Goal: Transaction & Acquisition: Purchase product/service

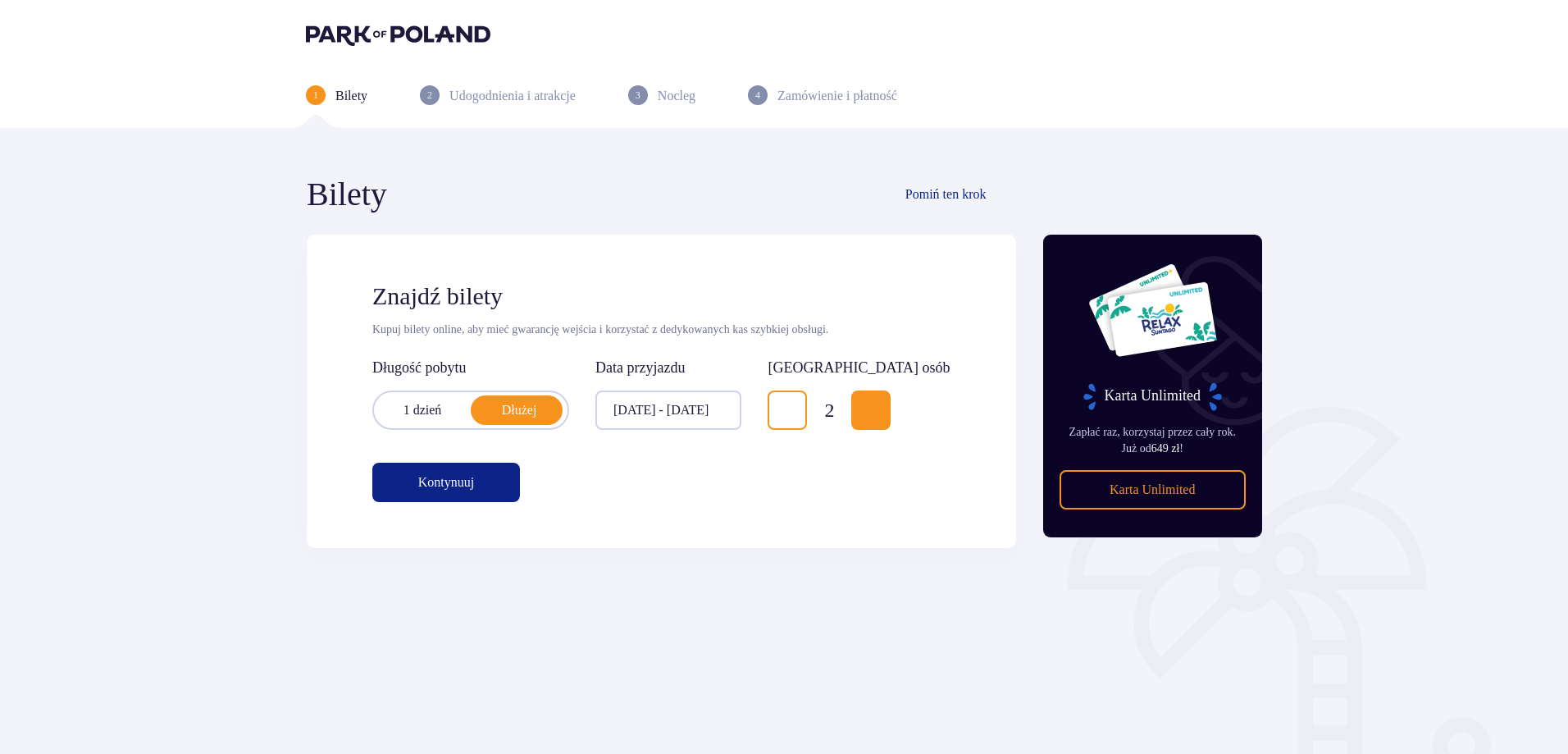
click at [419, 476] on p "Kontynuuj" at bounding box center [446, 482] width 56 height 18
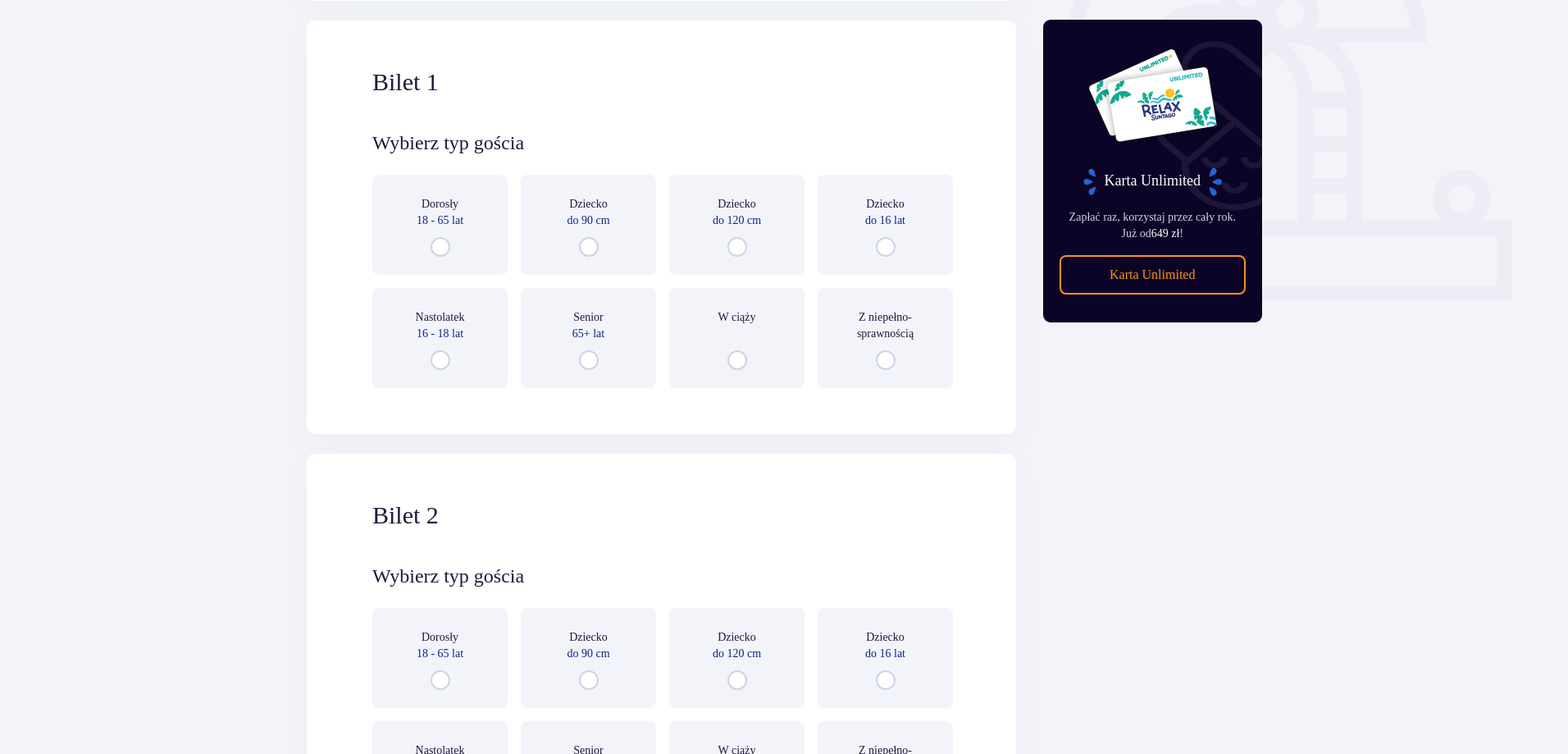
scroll to position [548, 0]
click at [446, 241] on input "radio" at bounding box center [440, 245] width 19 height 19
radio input "true"
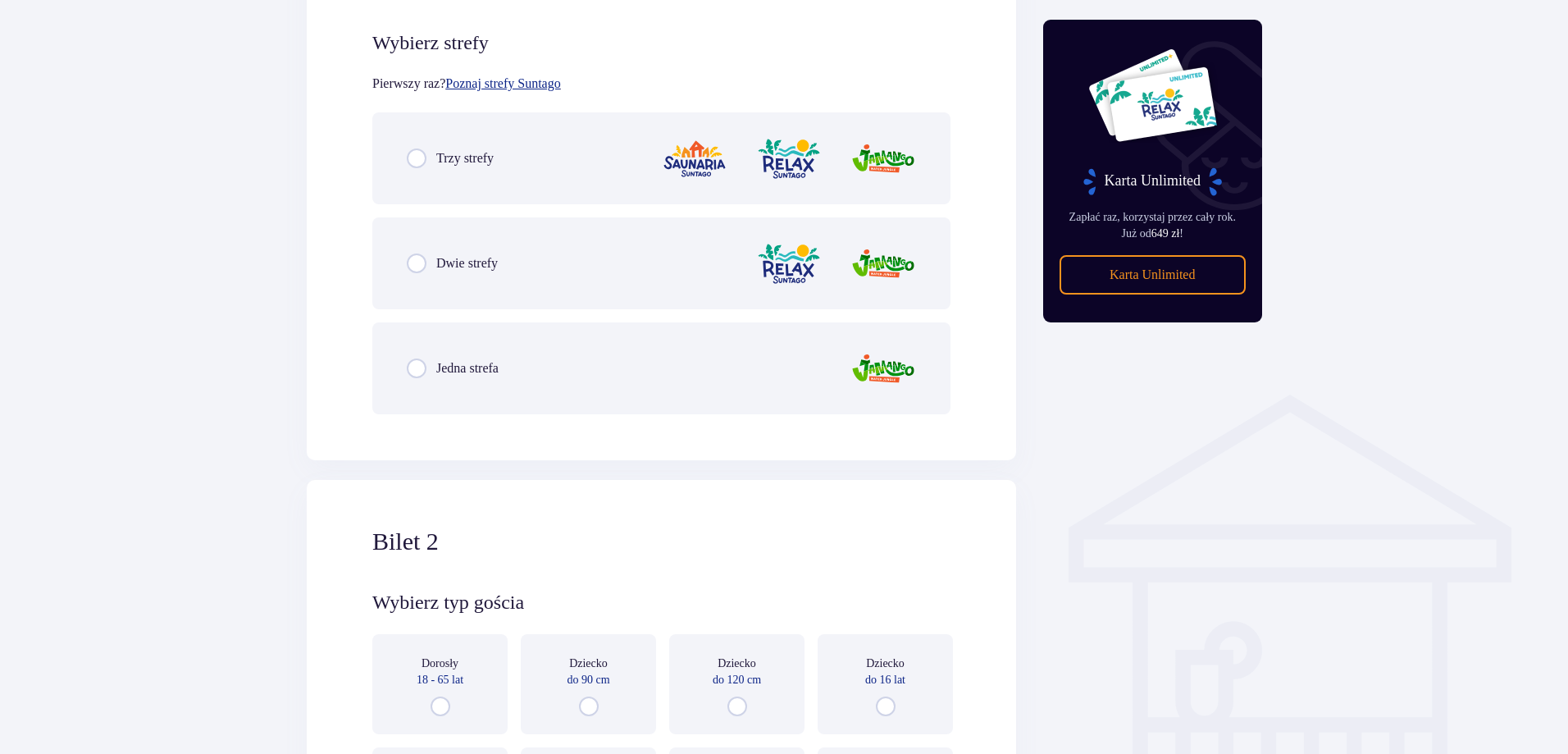
scroll to position [949, 0]
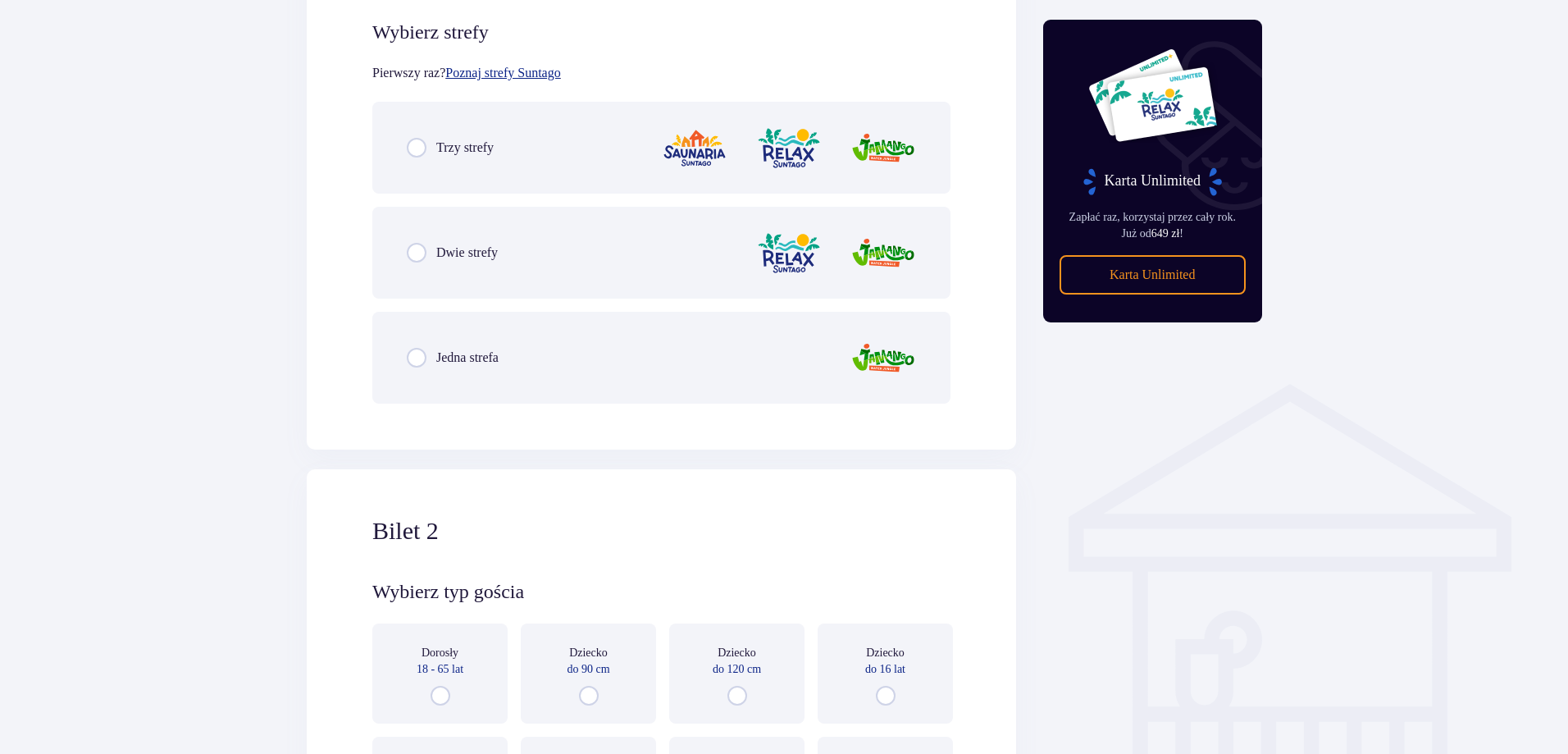
click at [479, 165] on div "Trzy strefy" at bounding box center [661, 147] width 578 height 92
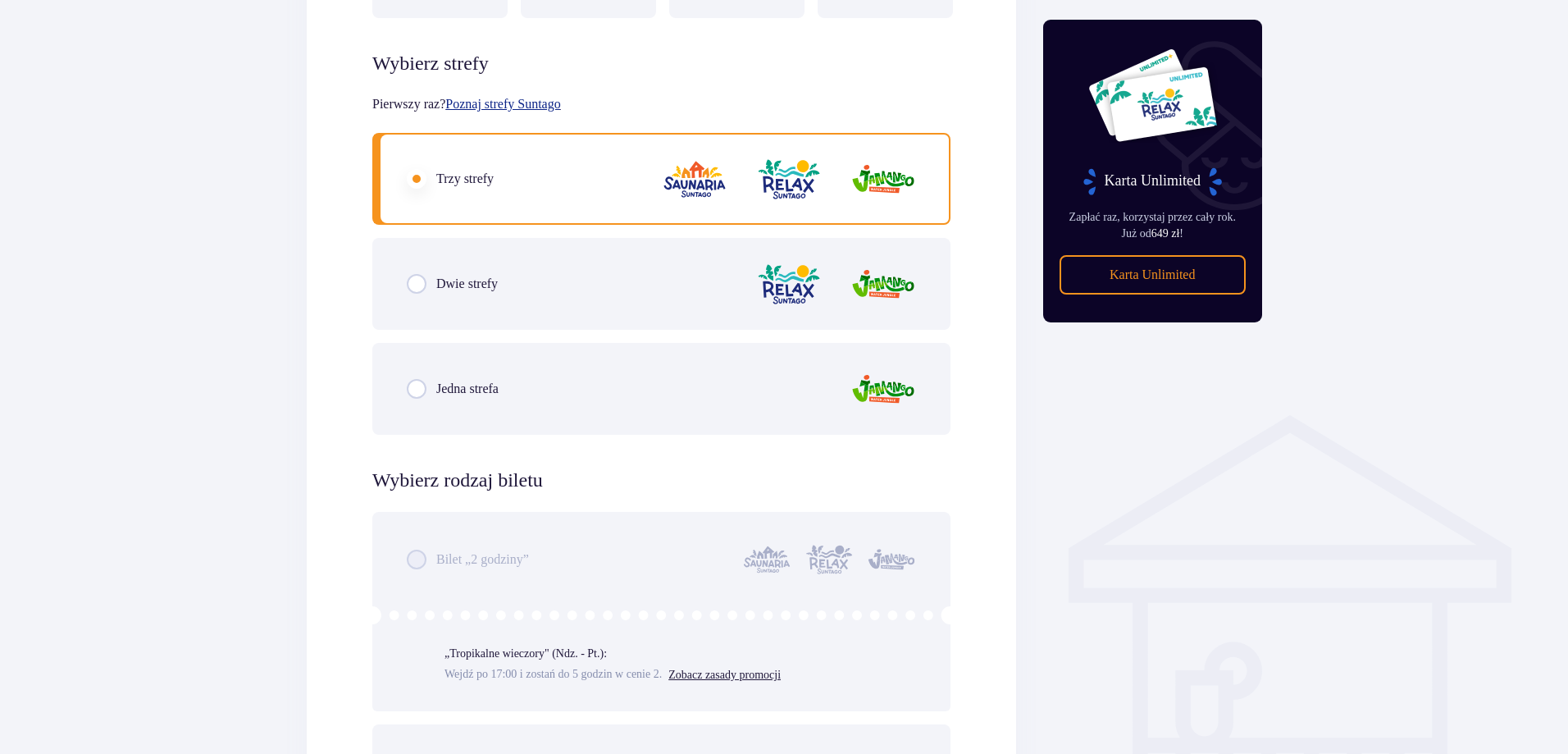
scroll to position [872, 0]
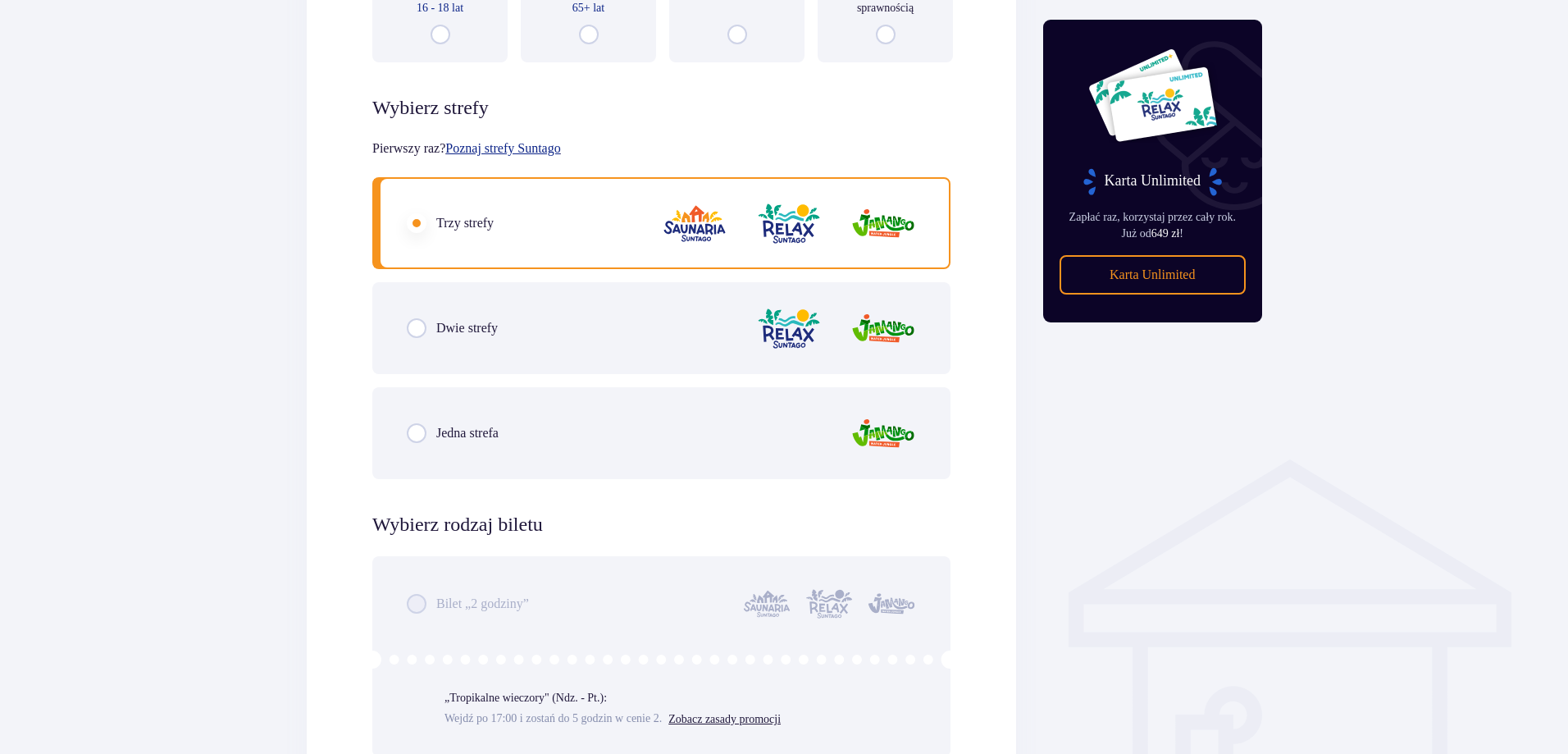
click at [503, 580] on div "Bilet „2 godziny” „Tropikalne wieczory" (Ndz. - Pt.): Wejdź po 17:00 i zostań d…" at bounding box center [661, 761] width 578 height 410
click at [493, 597] on div "Bilet „2 godziny” „Tropikalne wieczory" (Ndz. - Pt.): Wejdź po 17:00 i zostań d…" at bounding box center [661, 761] width 578 height 410
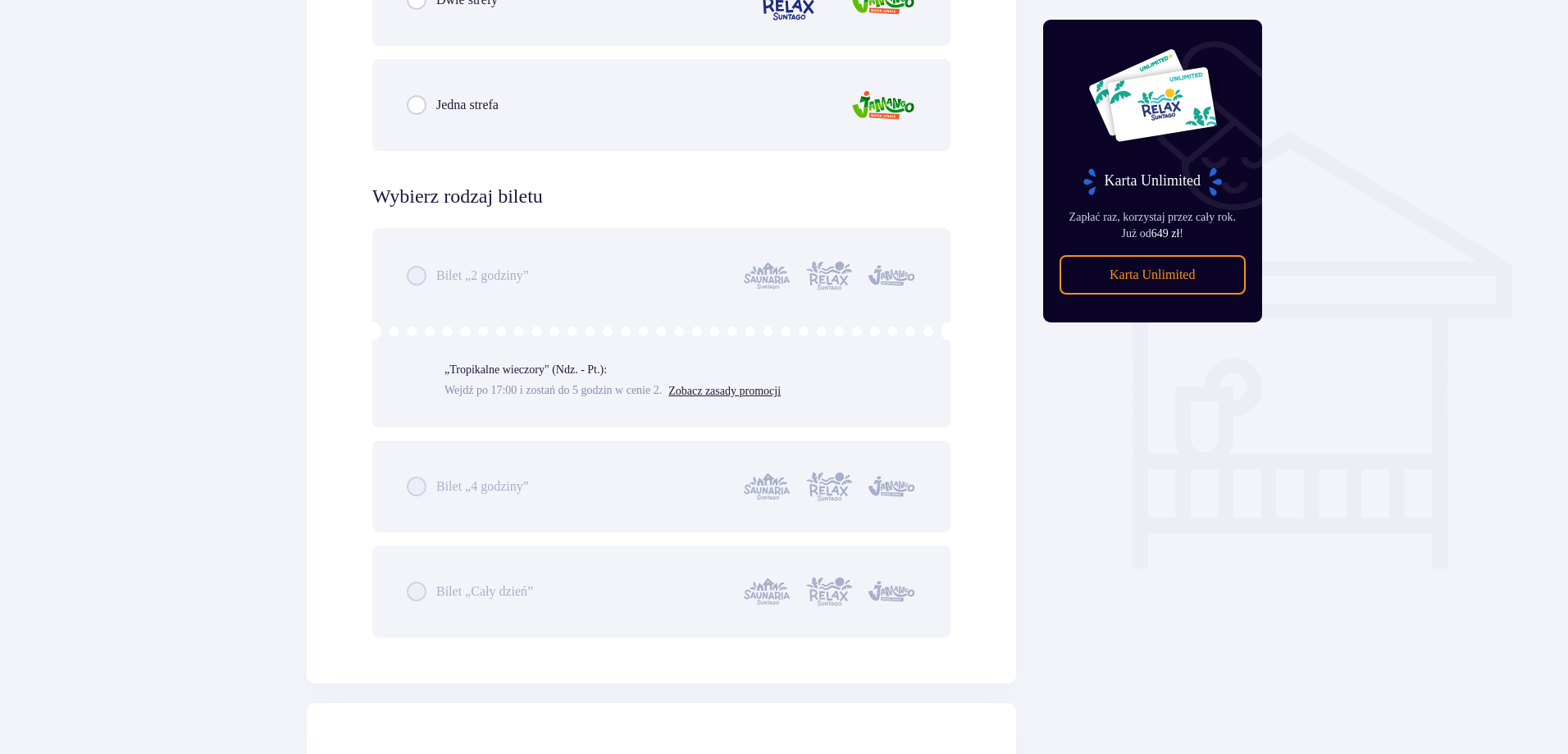
click at [561, 588] on div "Bilet „2 godziny” „Tropikalne wieczory" (Ndz. - Pt.): Wejdź po 17:00 i zostań d…" at bounding box center [661, 432] width 578 height 410
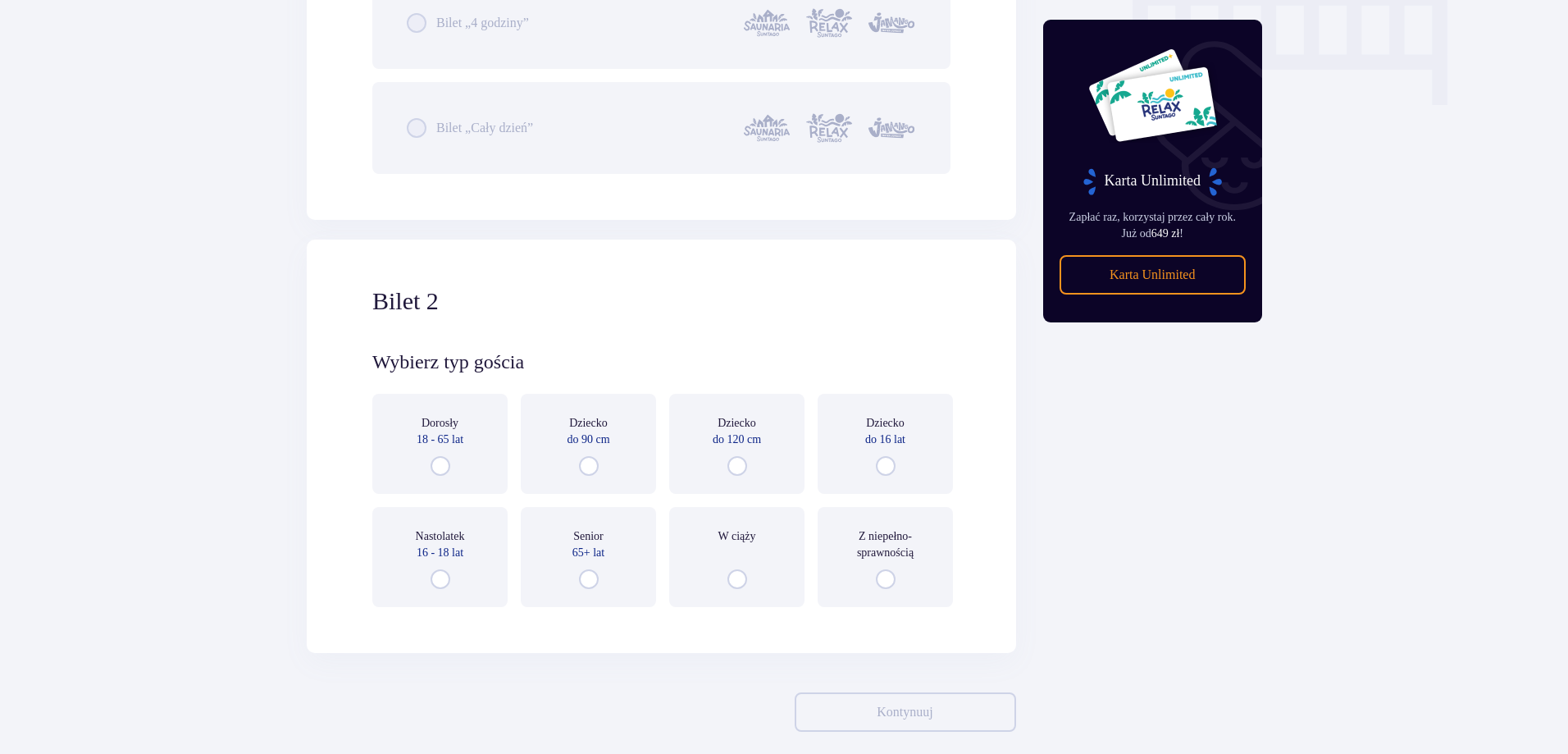
scroll to position [1693, 0]
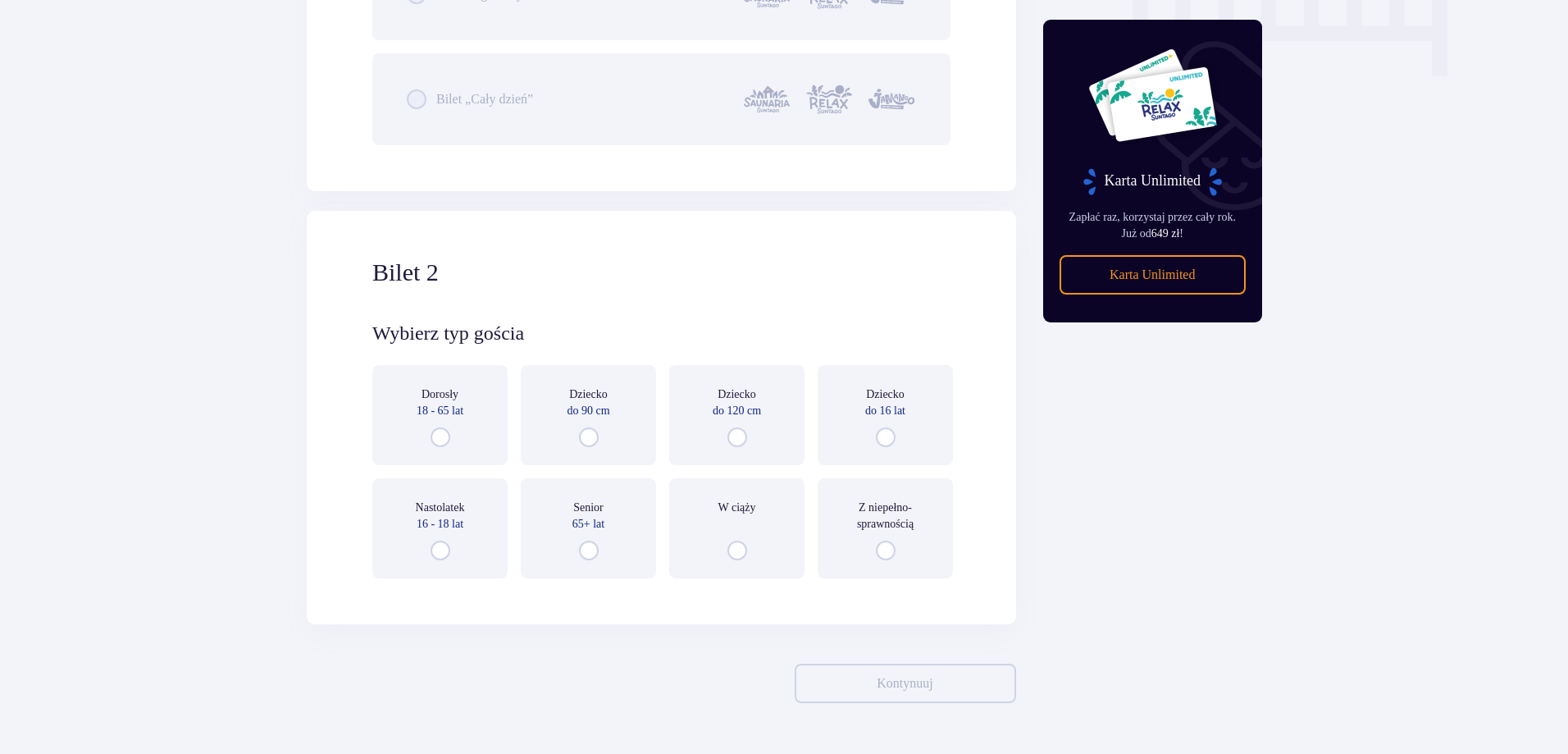
click at [444, 411] on p "18 - 65 lat" at bounding box center [439, 410] width 47 height 16
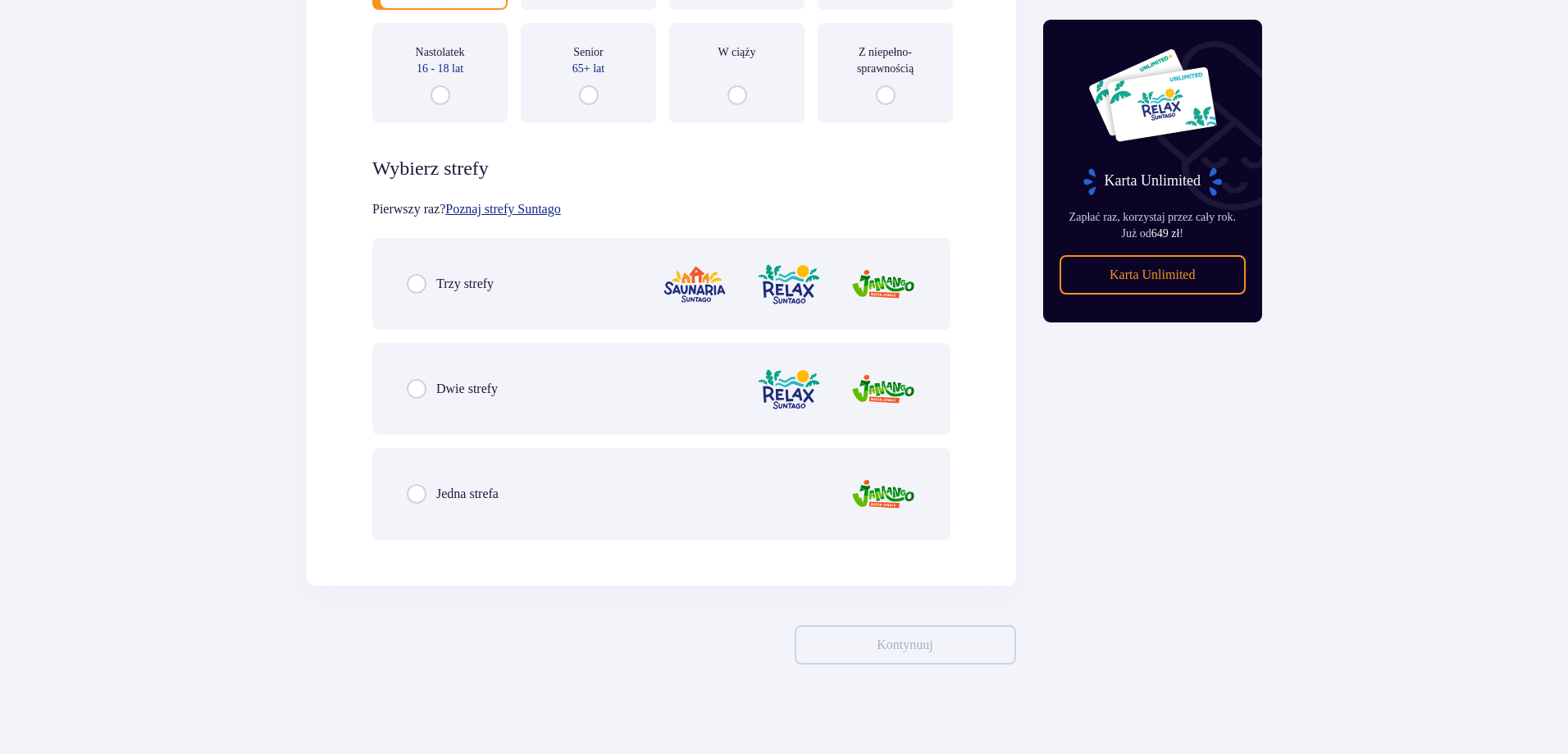
scroll to position [2158, 0]
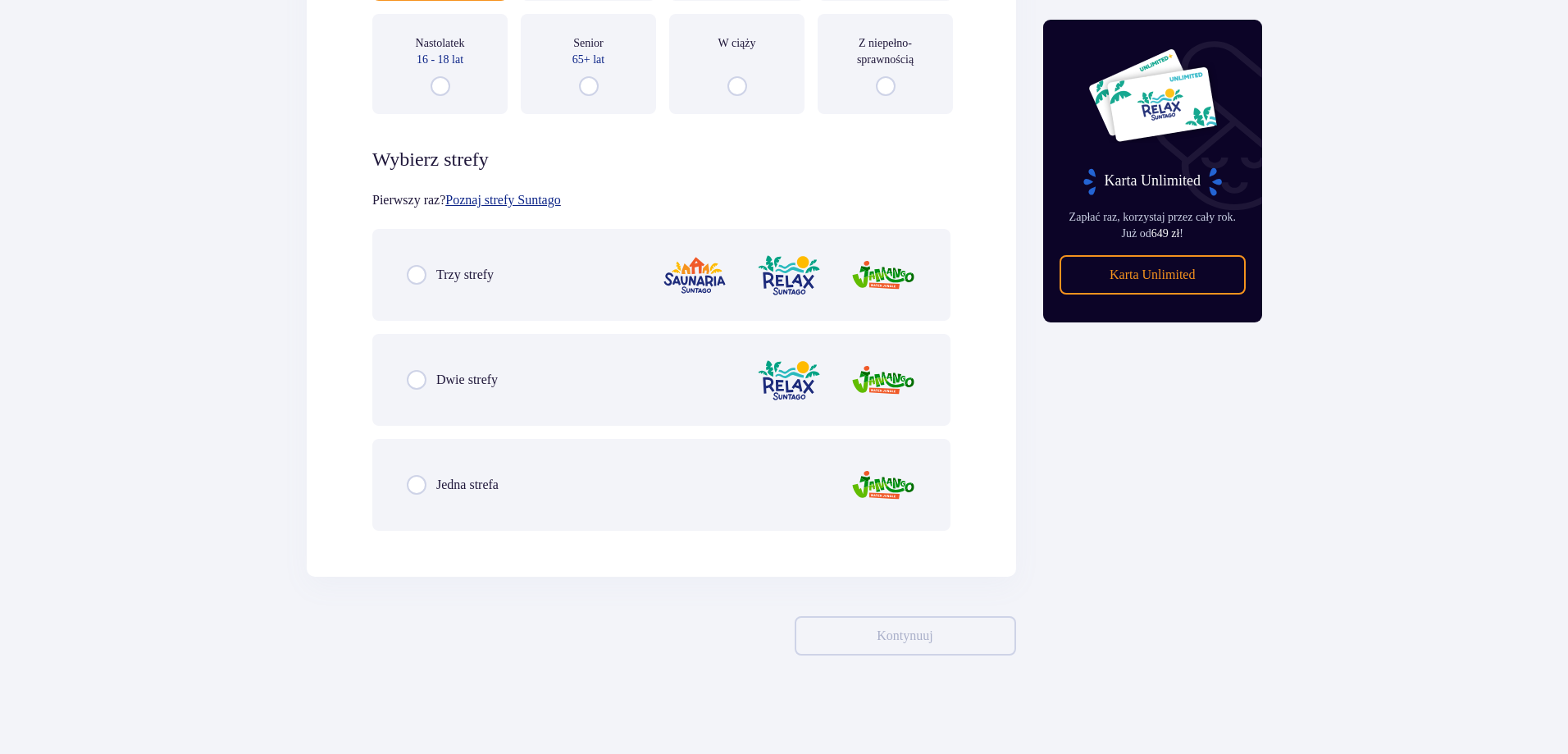
click at [546, 379] on div "Dwie strefy" at bounding box center [661, 380] width 578 height 92
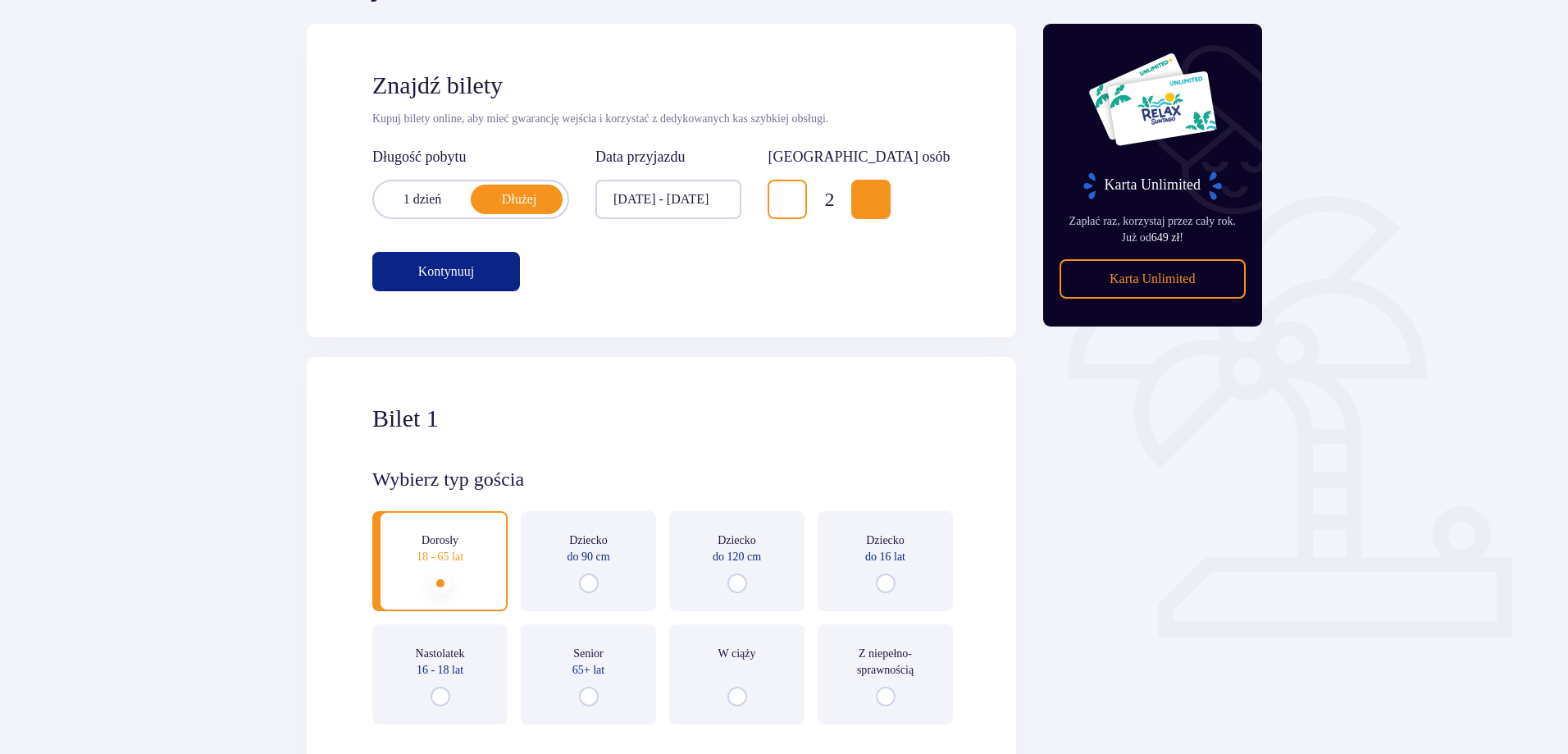
scroll to position [0, 0]
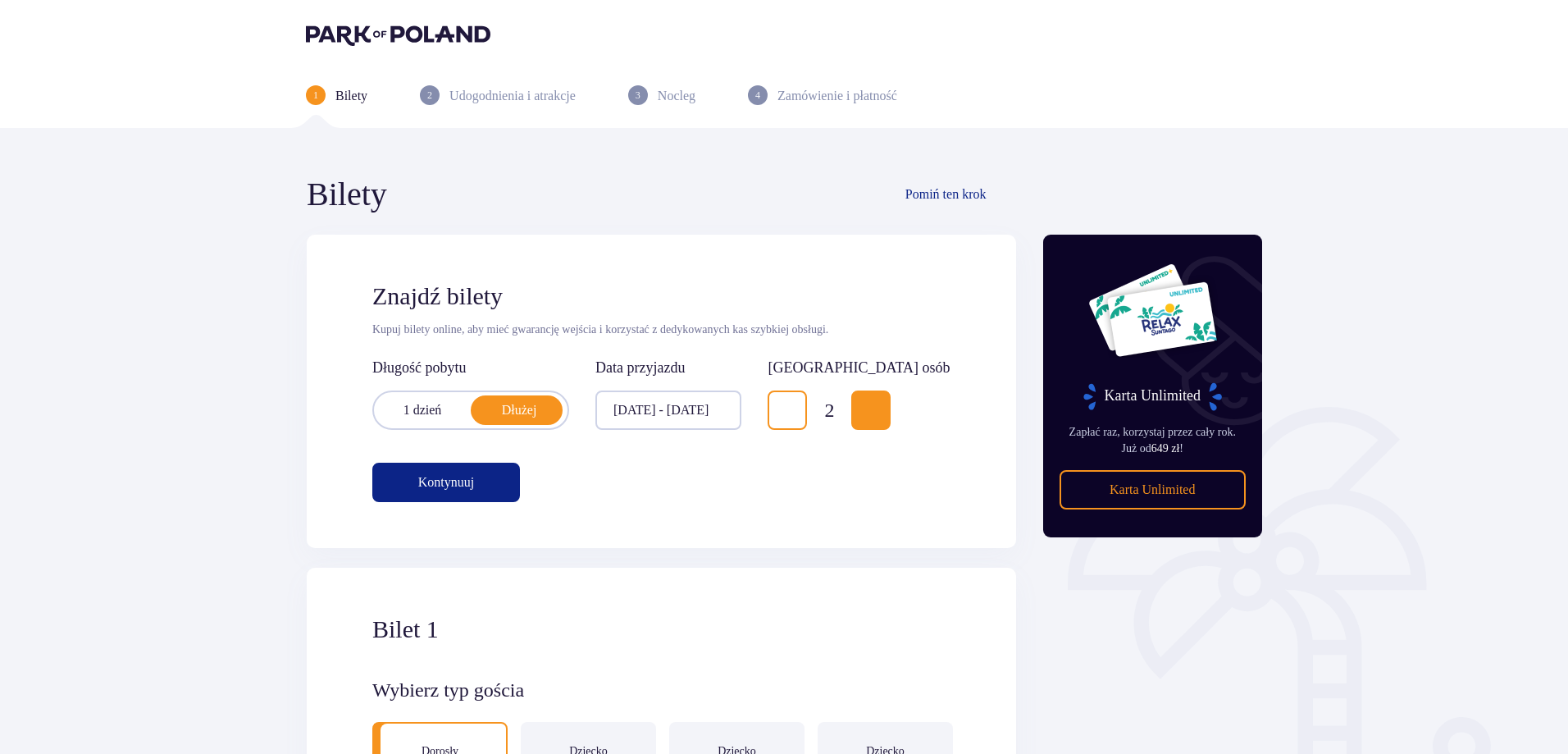
click at [679, 418] on div at bounding box center [668, 410] width 146 height 40
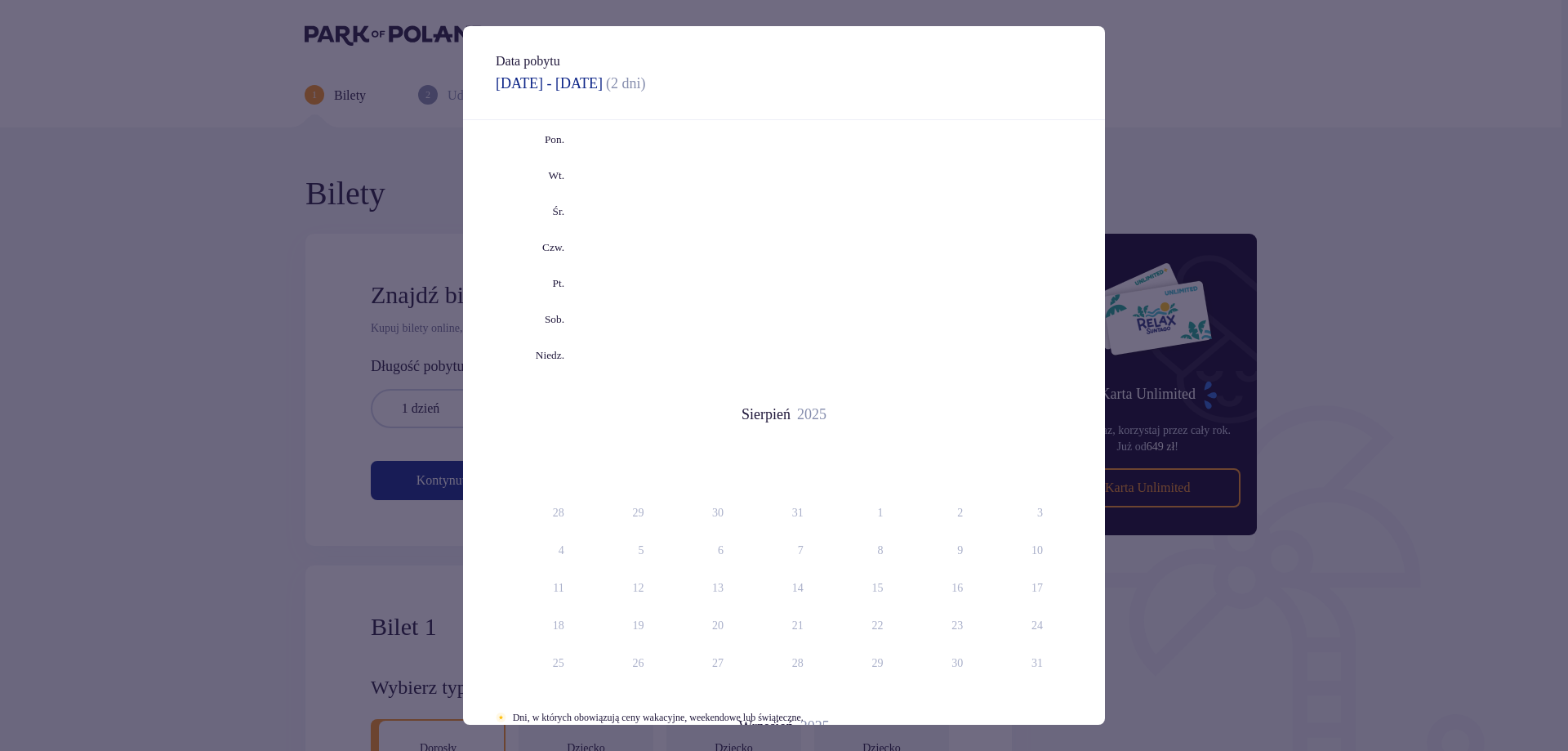
type input "[DATE] - [DATE]"
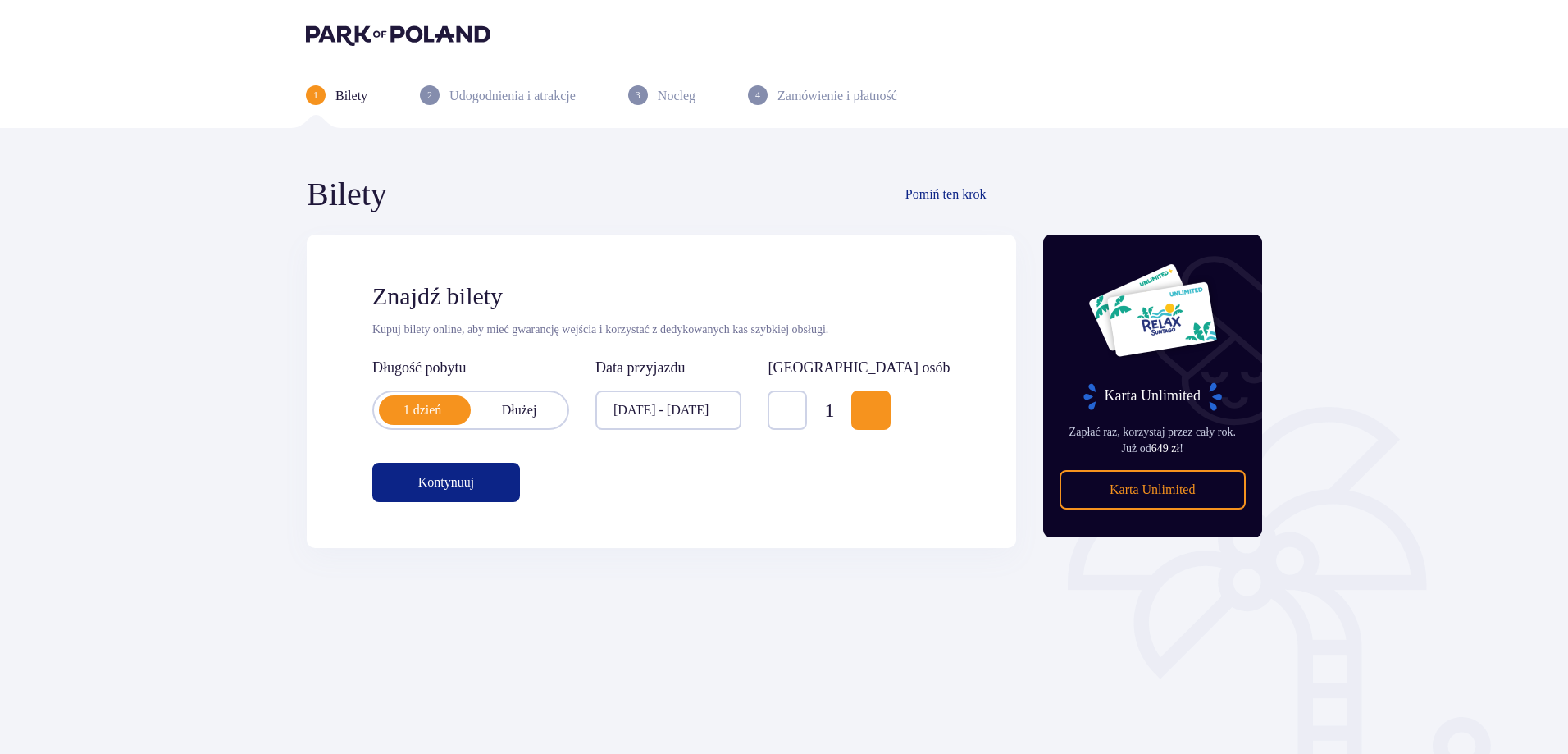
click at [880, 412] on span "Increase" at bounding box center [870, 410] width 19 height 19
click at [540, 416] on p "Dłużej" at bounding box center [518, 410] width 96 height 18
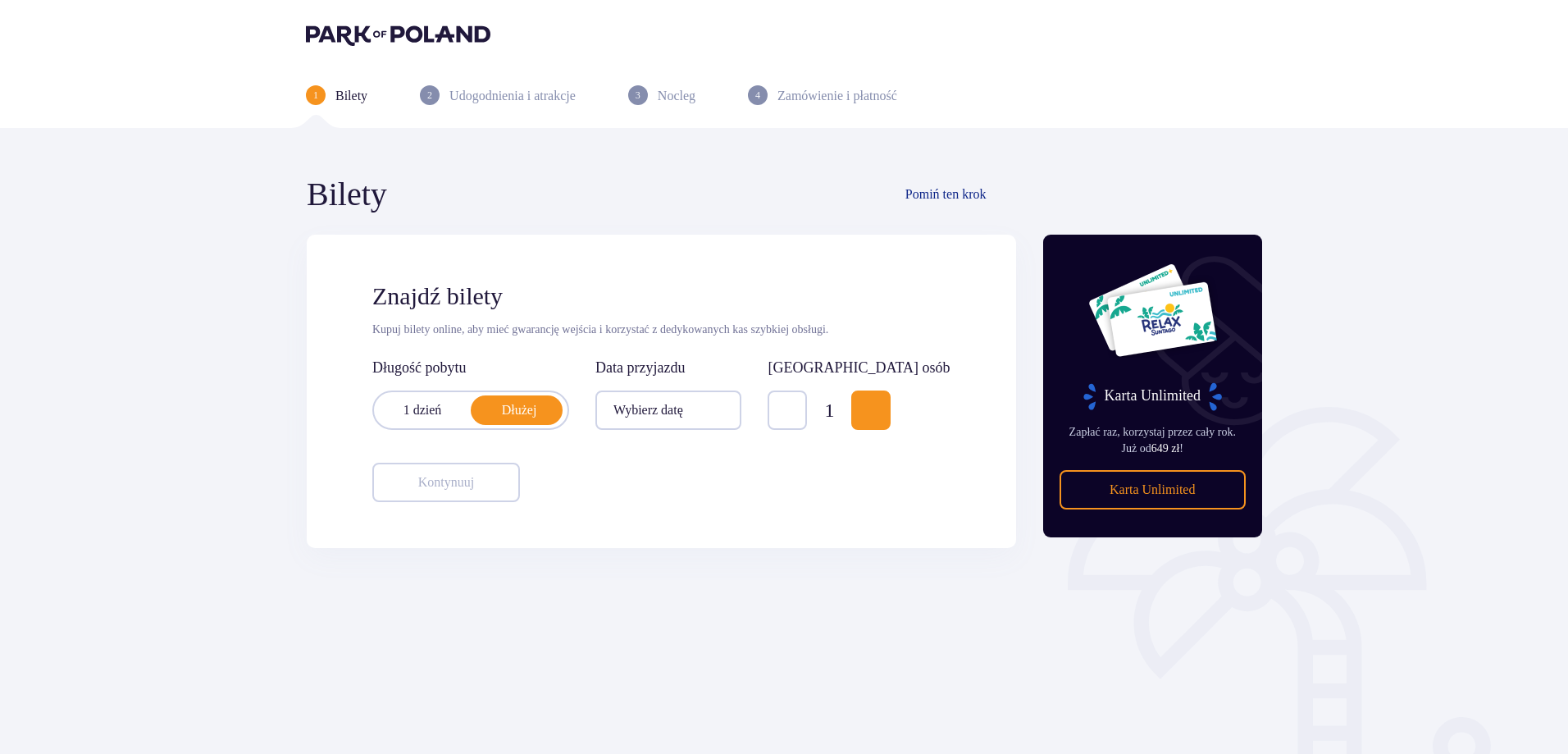
click at [710, 407] on div at bounding box center [668, 410] width 146 height 40
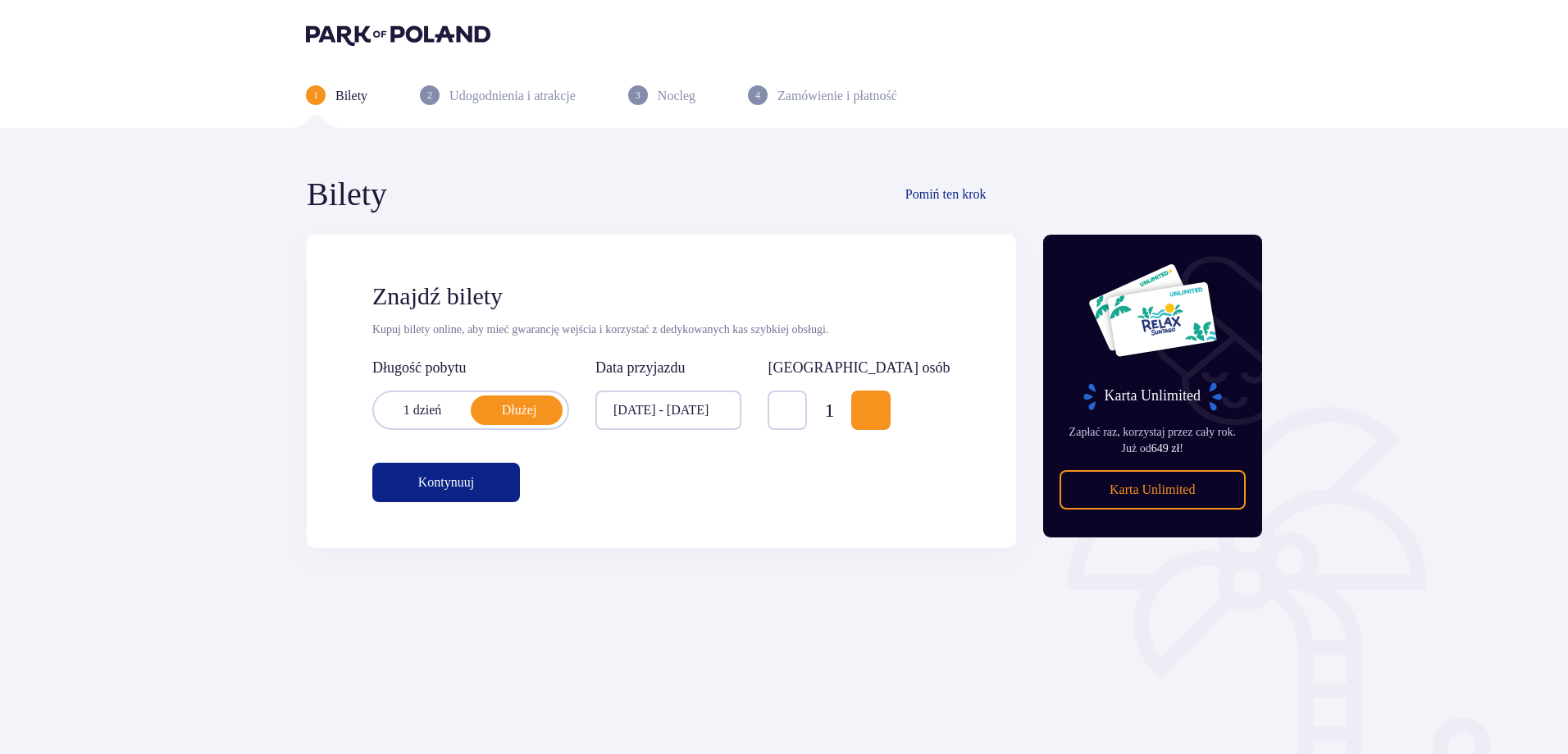
click at [880, 413] on span "Increase" at bounding box center [870, 410] width 19 height 19
click at [487, 482] on span "button" at bounding box center [477, 482] width 19 height 19
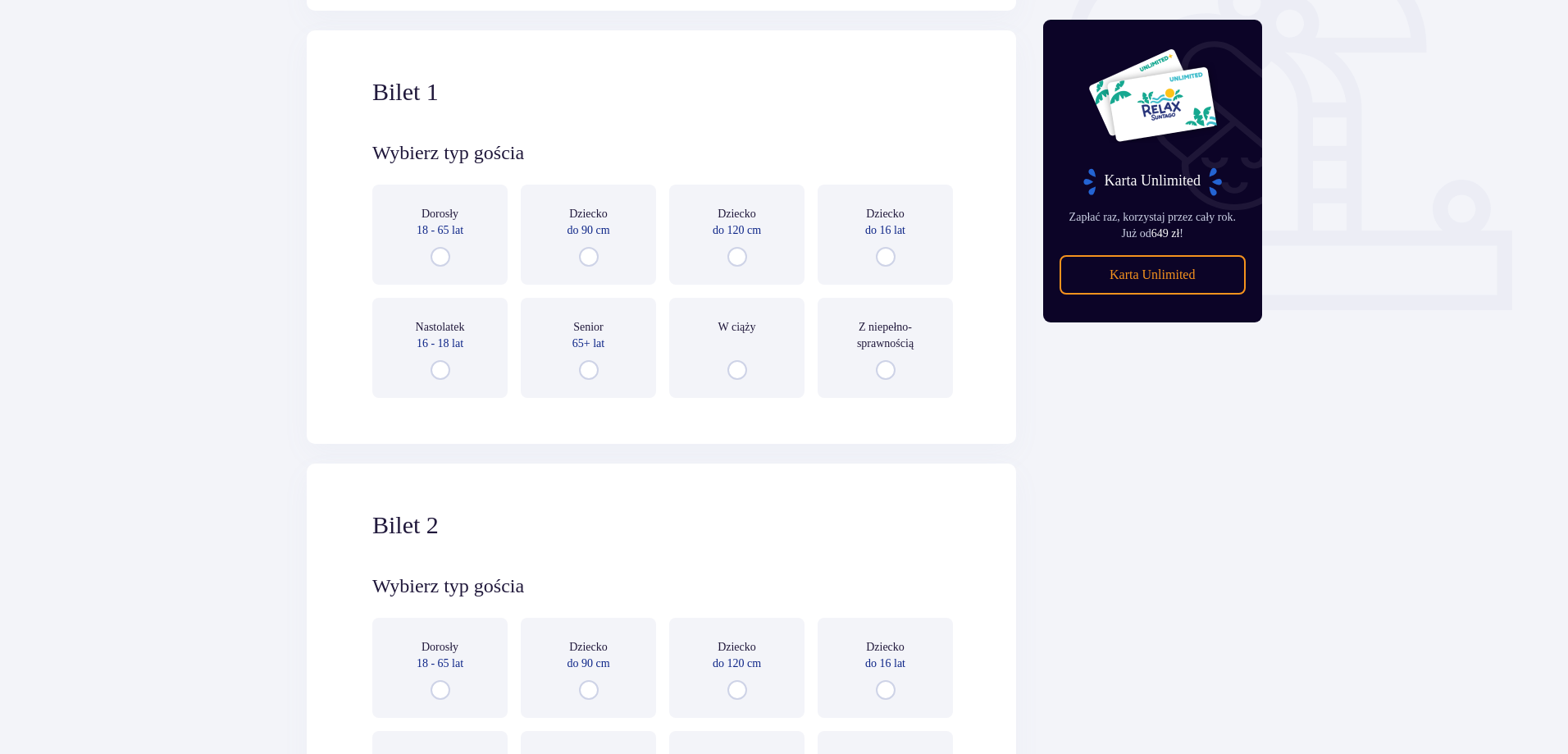
scroll to position [548, 0]
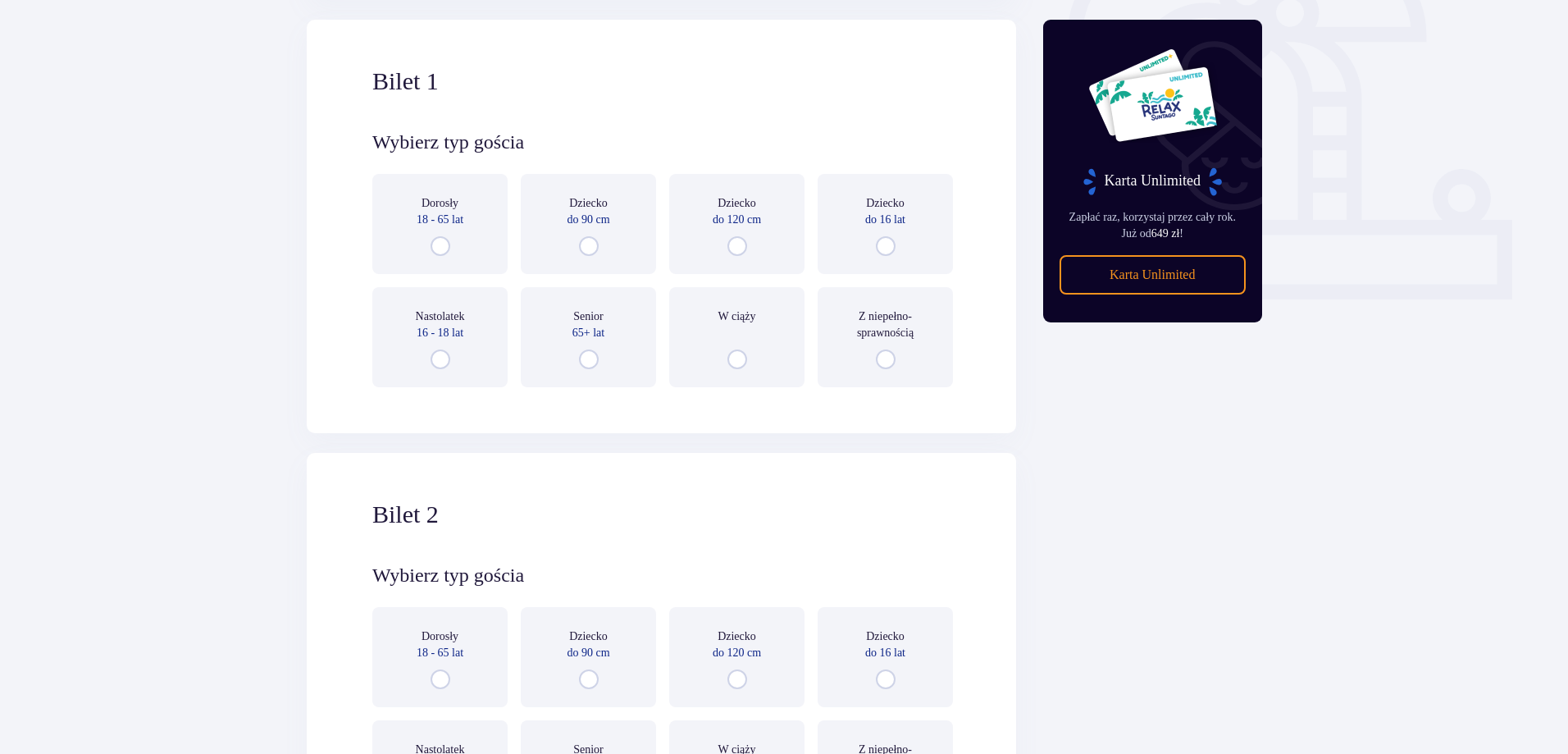
click at [465, 255] on div "Dorosły 18 - 65 lat" at bounding box center [440, 224] width 135 height 100
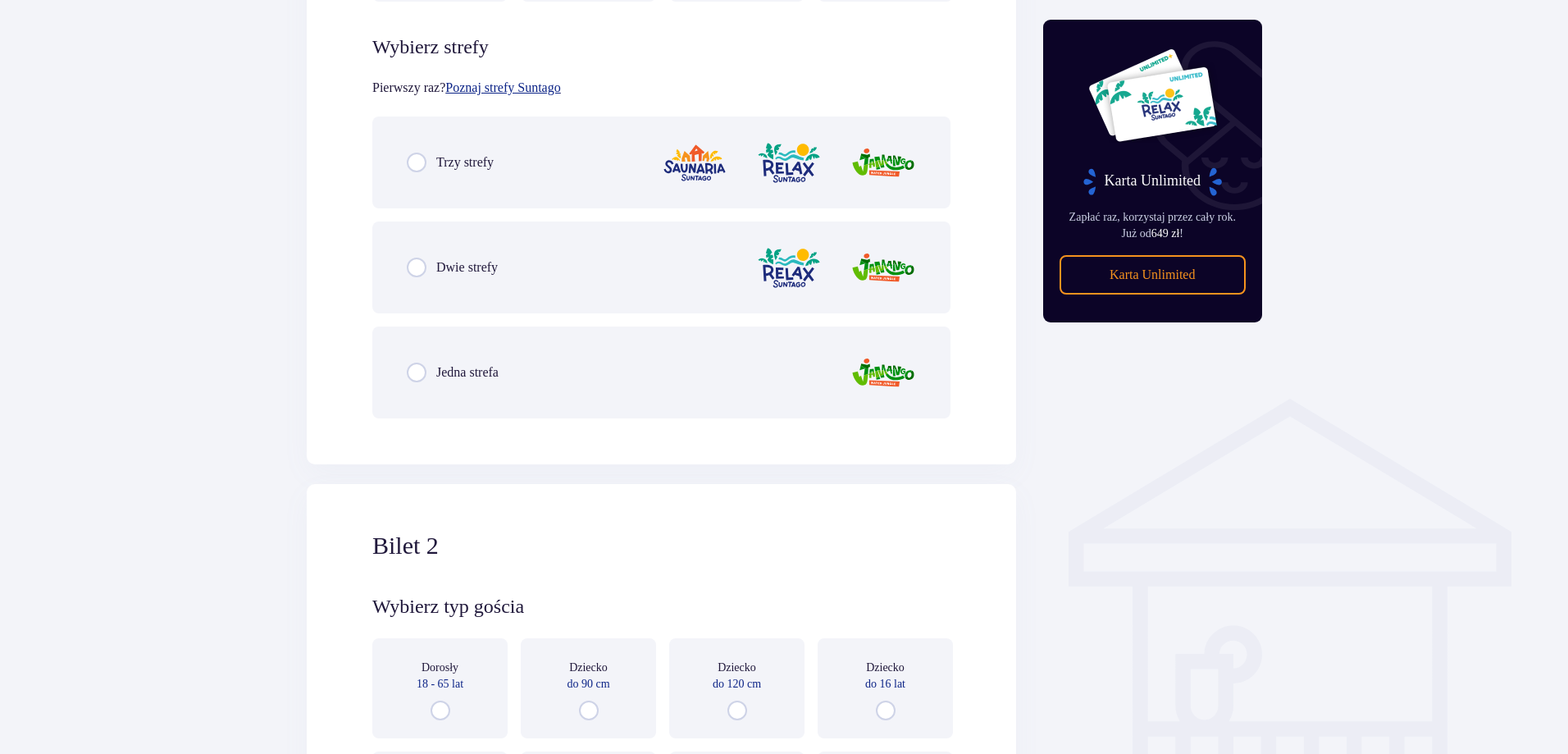
scroll to position [949, 0]
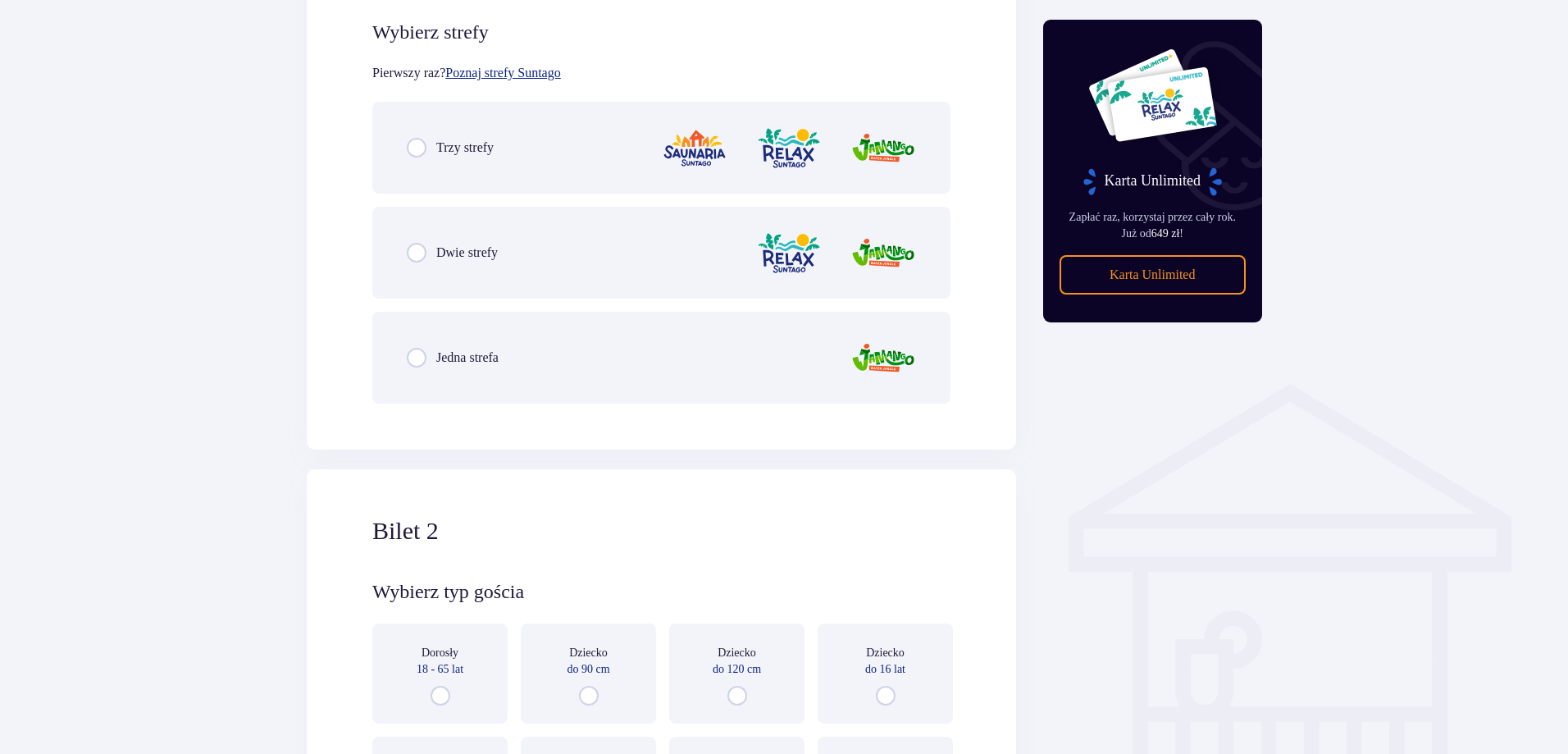
click at [470, 158] on div "Trzy strefy" at bounding box center [661, 147] width 578 height 92
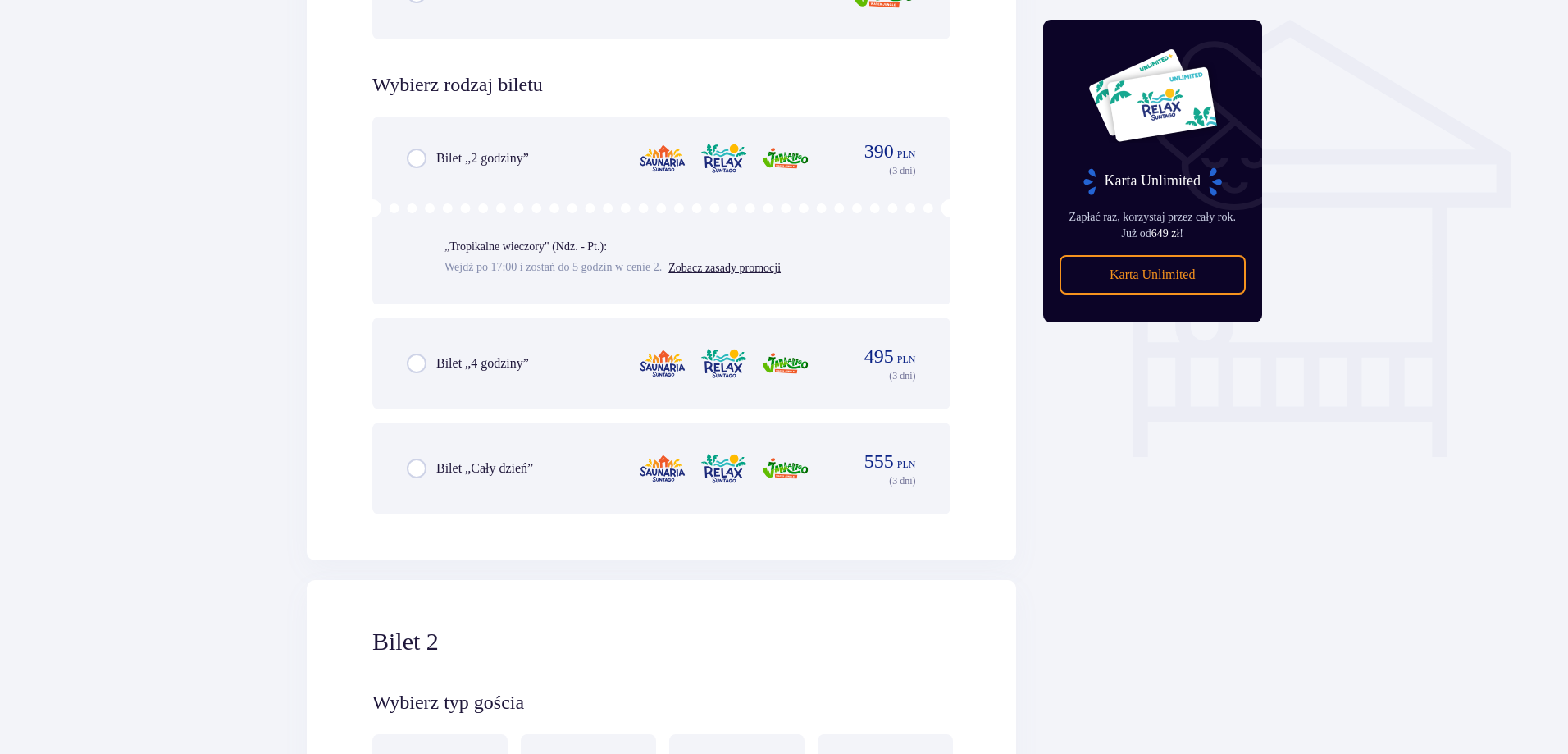
scroll to position [1283, 0]
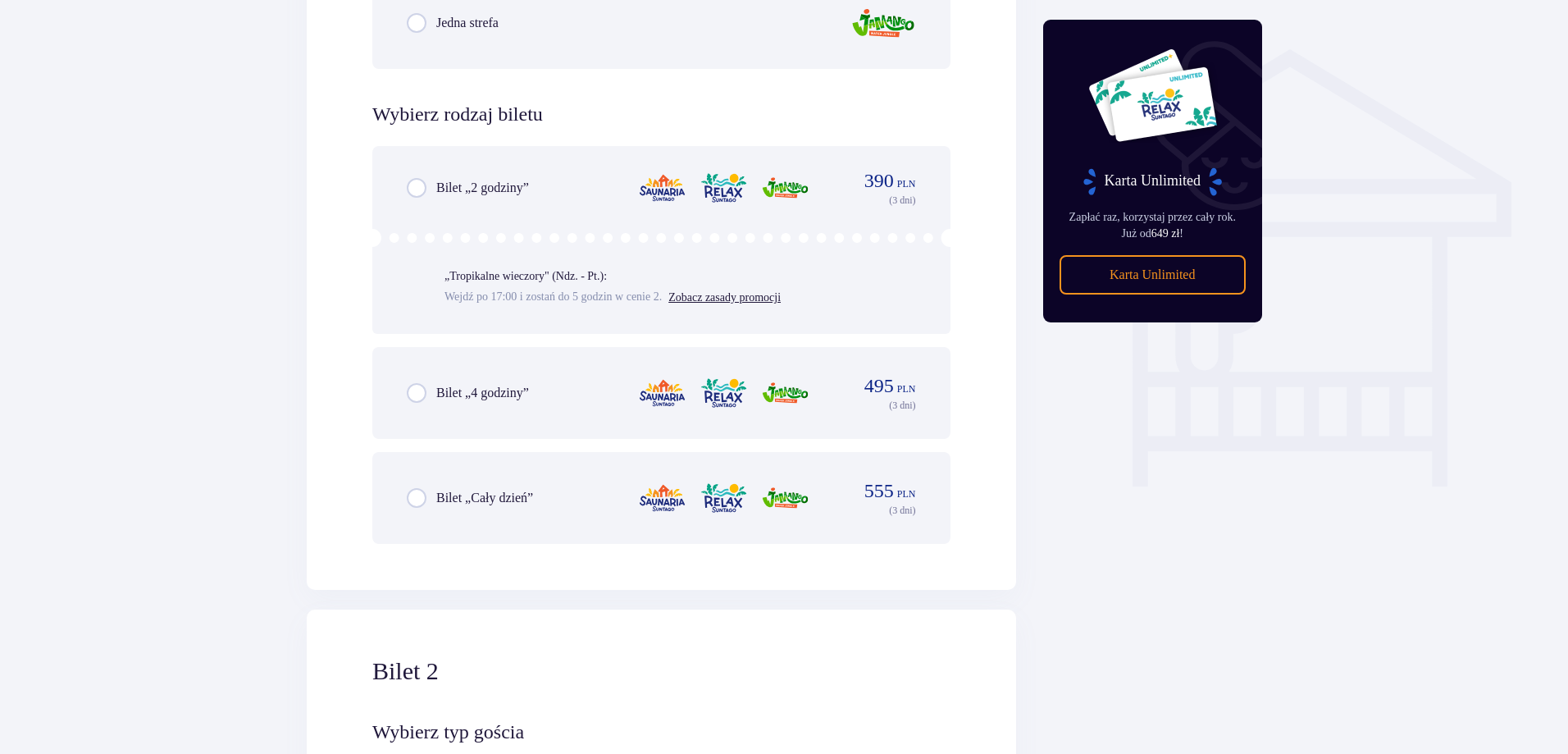
click at [474, 499] on p "Bilet „Cały dzień”" at bounding box center [485, 498] width 96 height 18
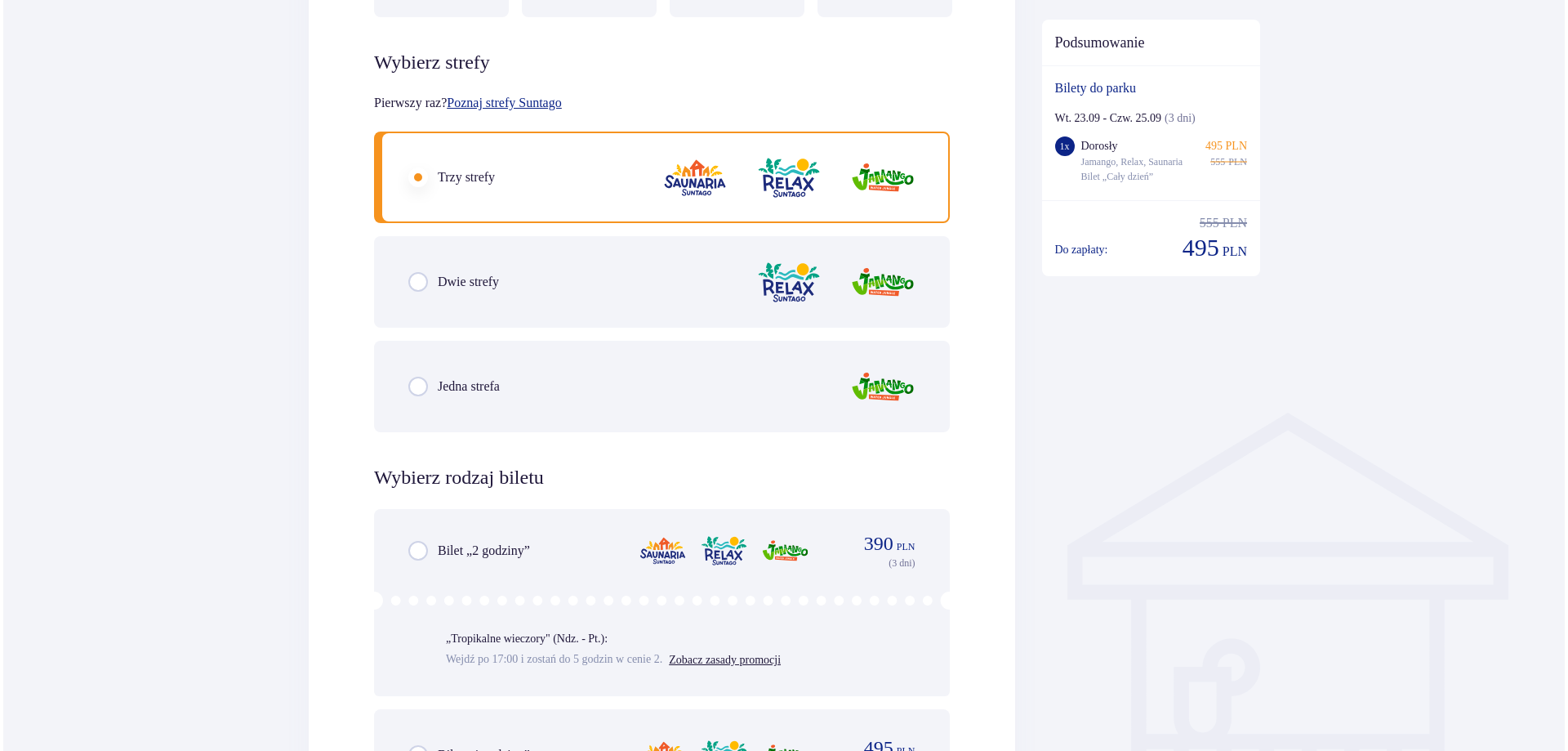
scroll to position [114, 0]
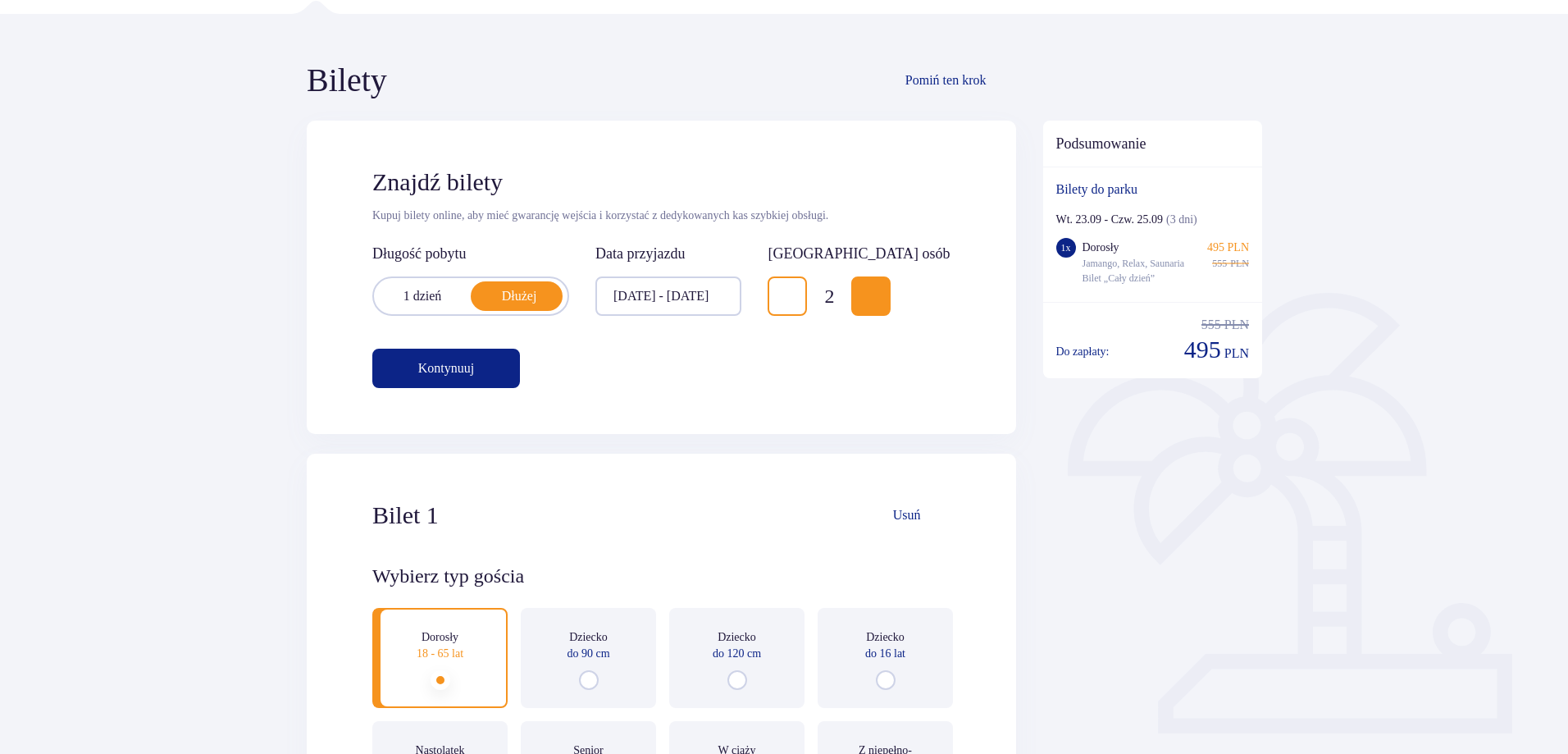
click at [741, 303] on div at bounding box center [668, 296] width 146 height 40
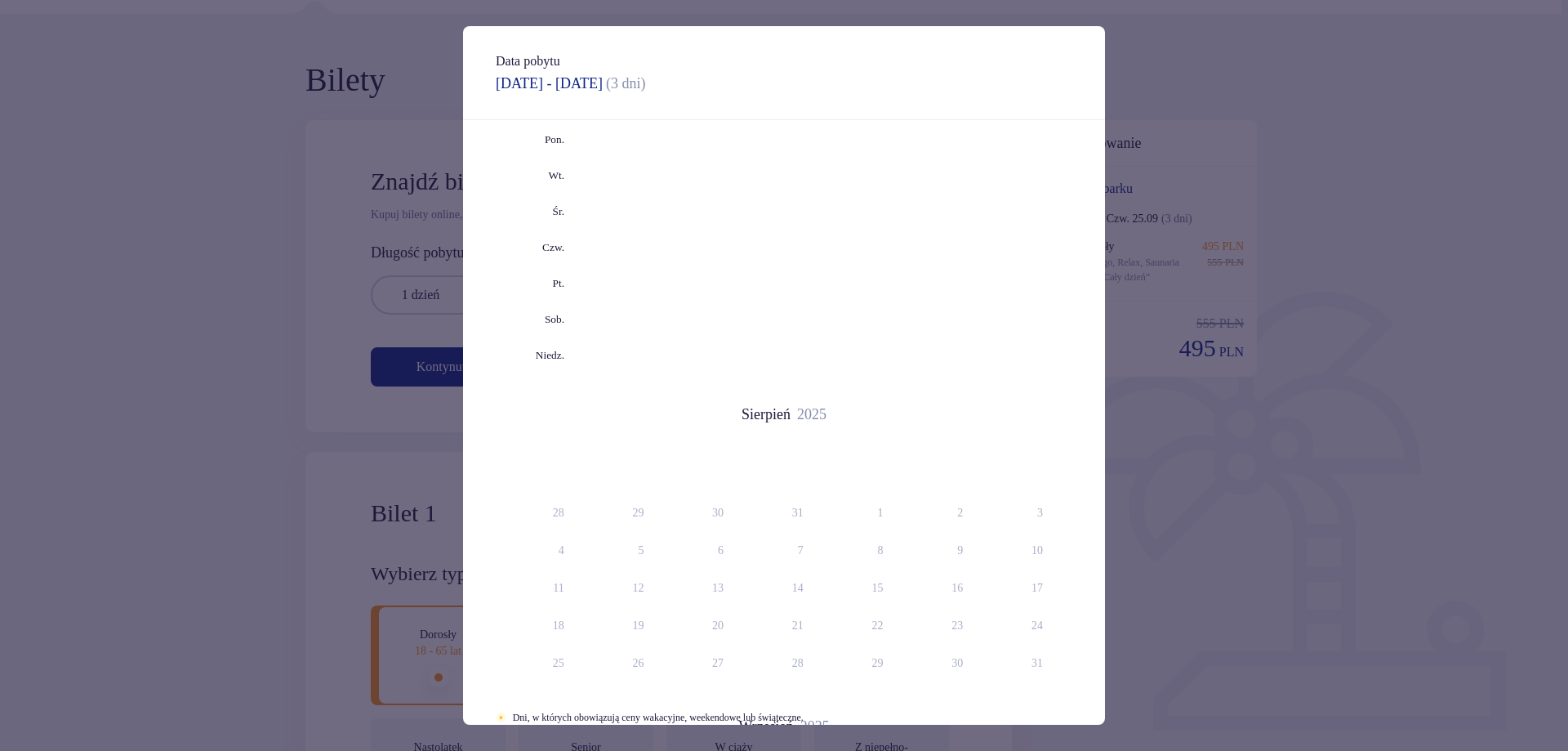
type input "[DATE] - [DATE]"
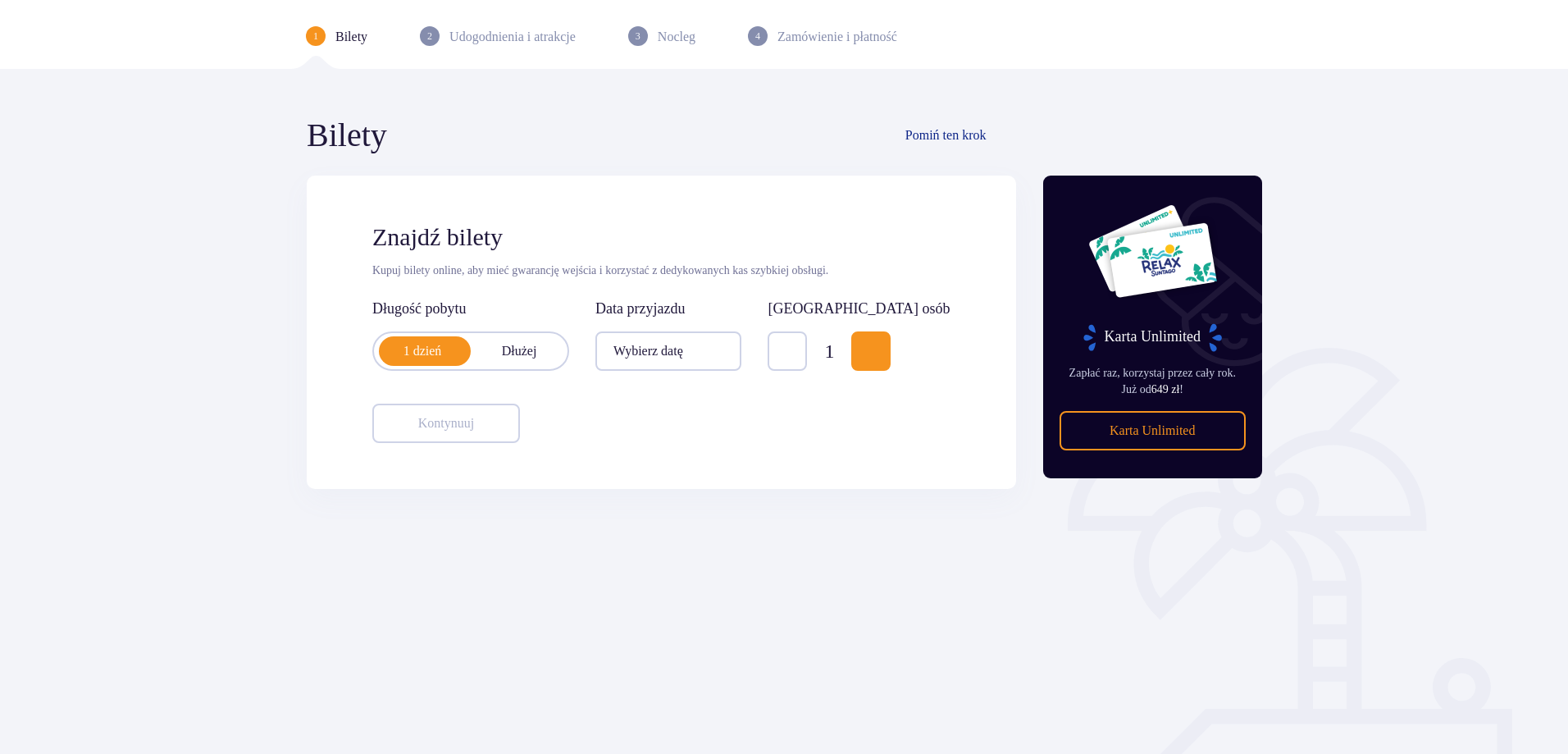
scroll to position [82, 0]
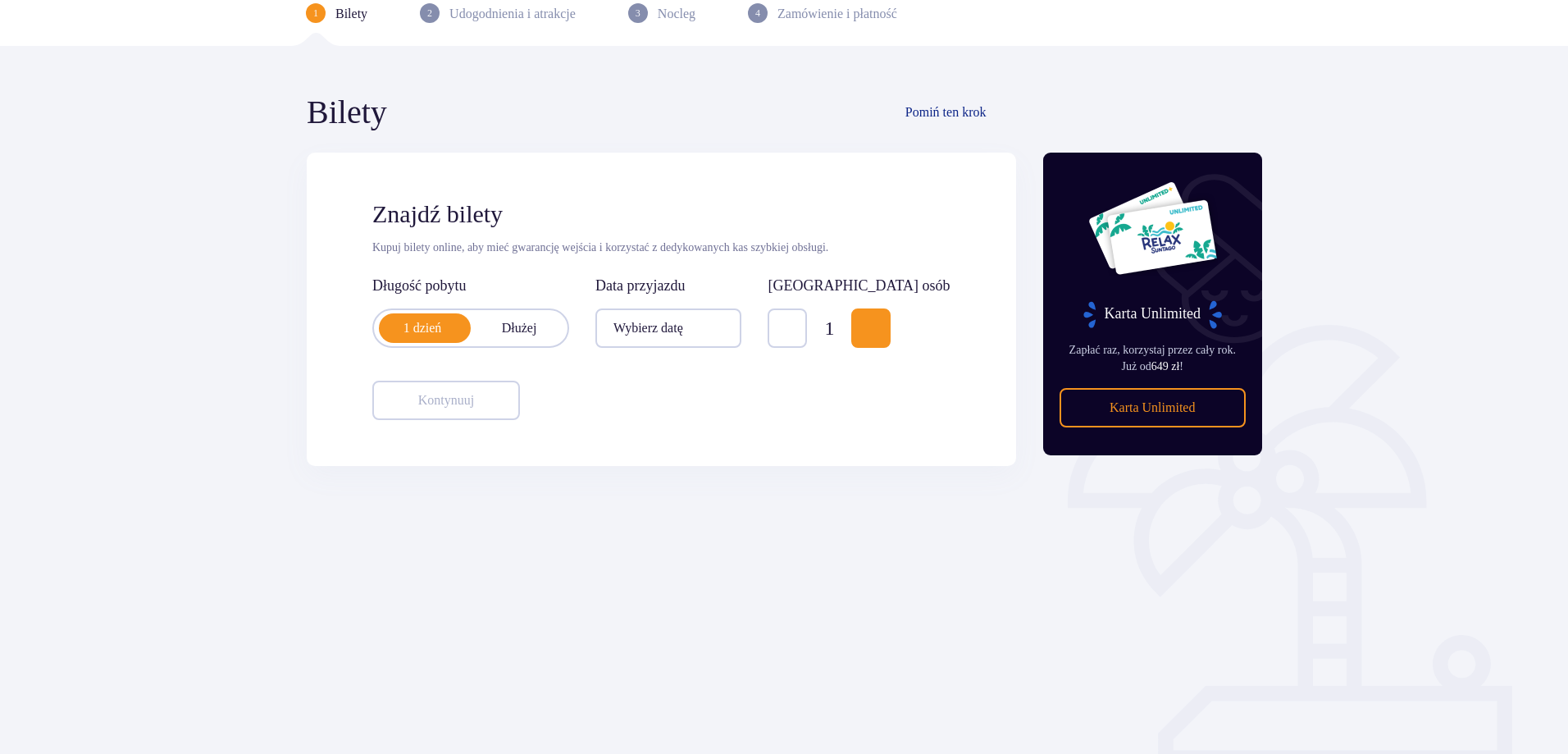
click at [527, 319] on p "Dłużej" at bounding box center [518, 327] width 96 height 18
click at [710, 333] on div at bounding box center [668, 327] width 146 height 40
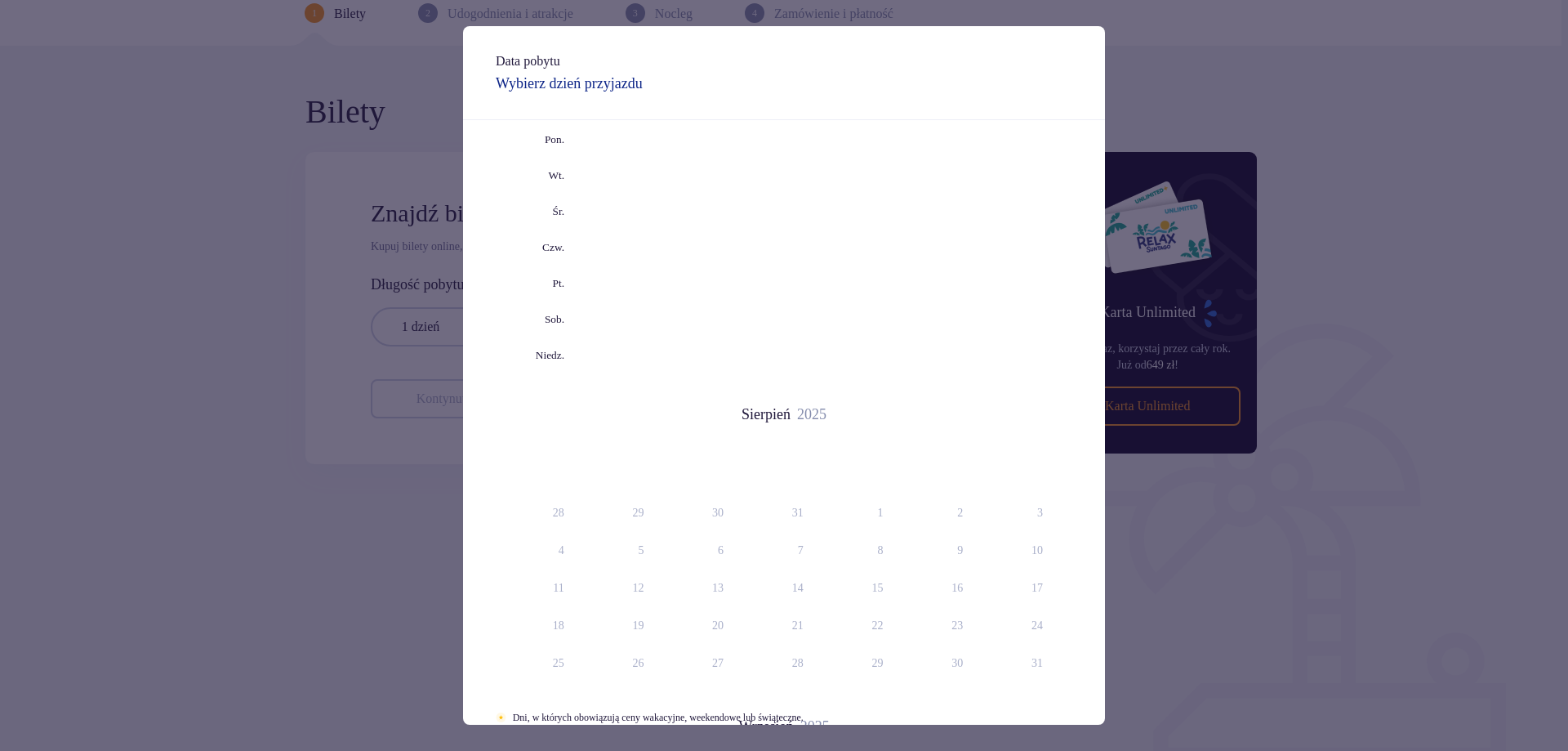
type input "[DATE] - [DATE]"
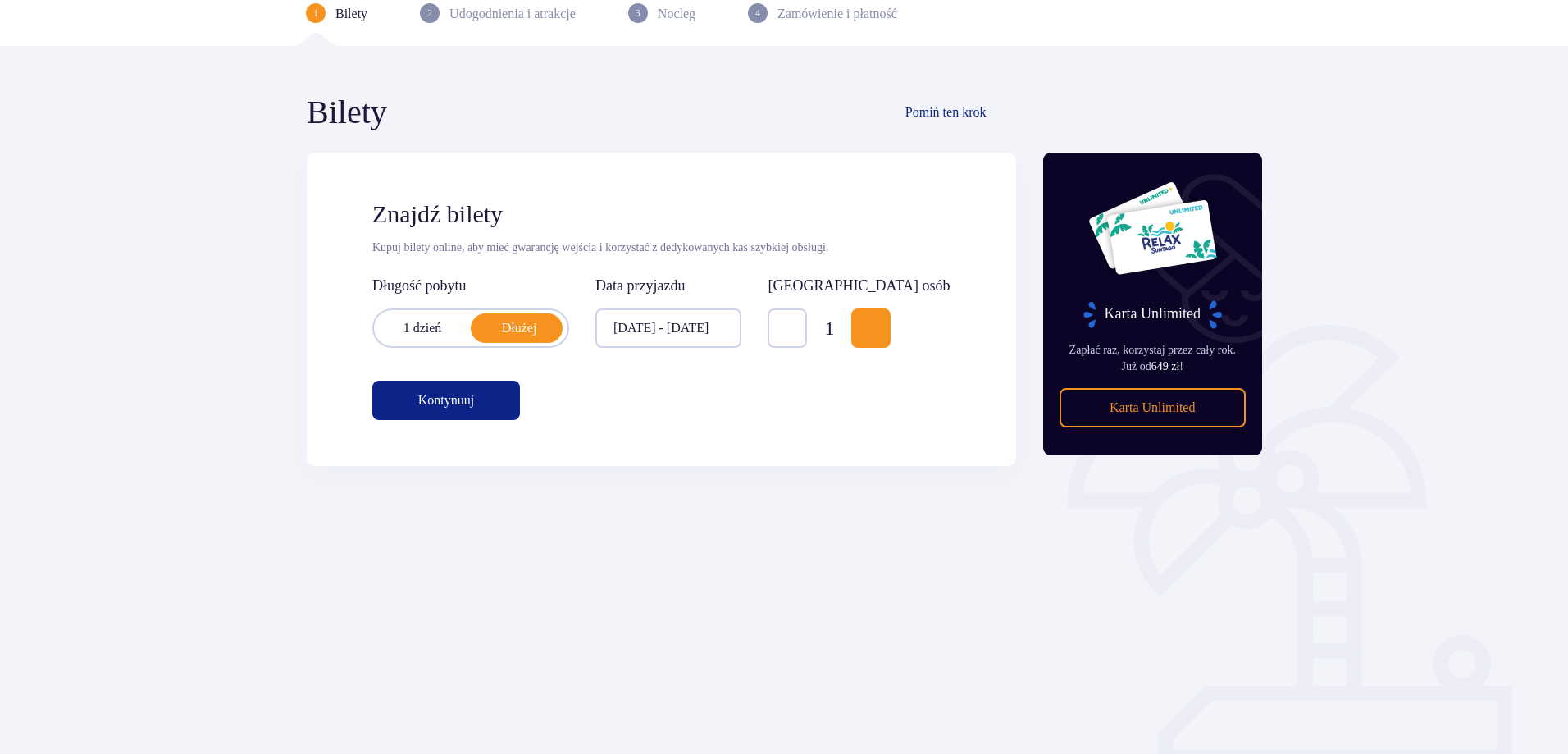
click at [891, 333] on button "Increase" at bounding box center [870, 327] width 40 height 40
click at [472, 400] on button "Kontynuuj" at bounding box center [446, 400] width 147 height 40
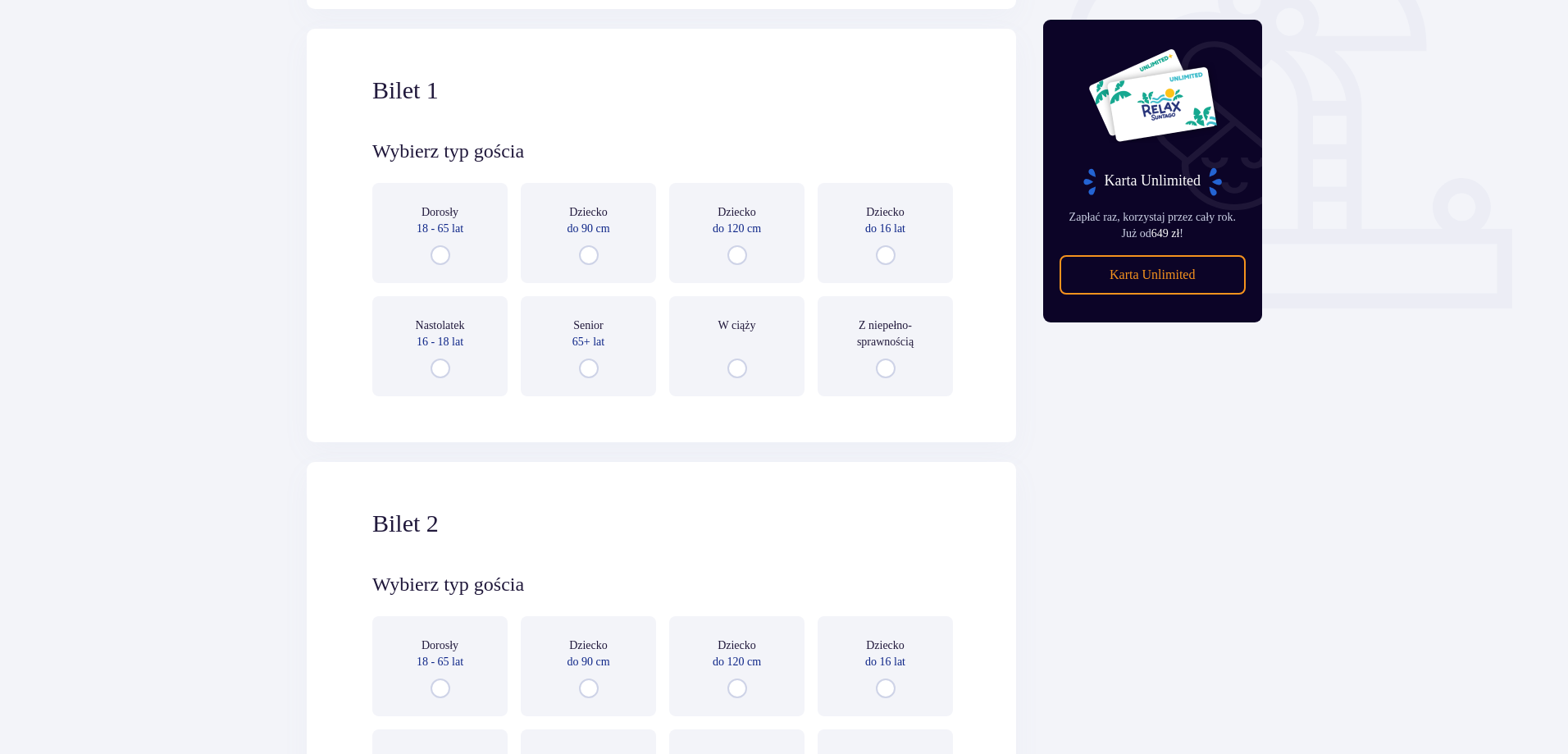
scroll to position [548, 0]
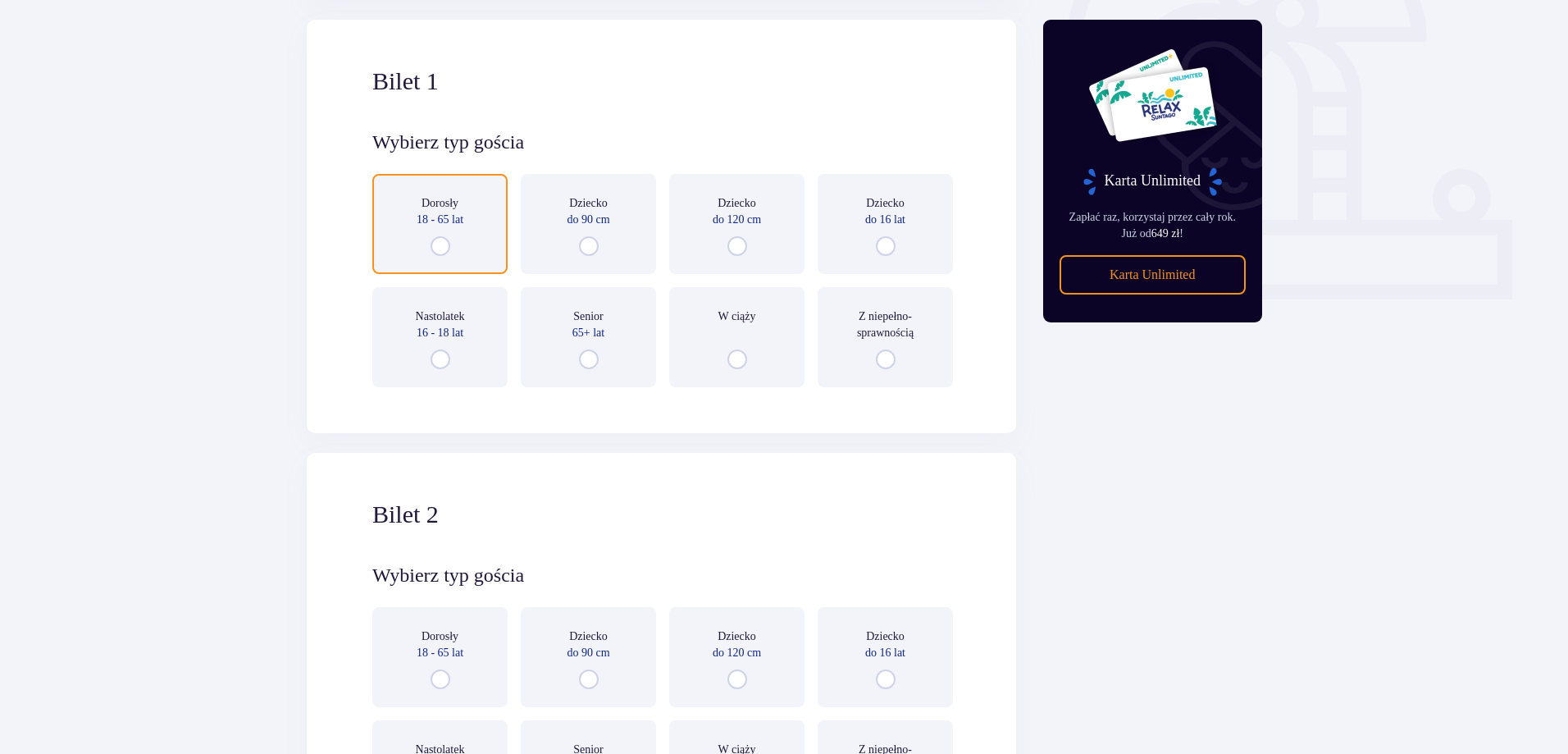
click at [432, 240] on input "radio" at bounding box center [440, 245] width 19 height 19
radio input "true"
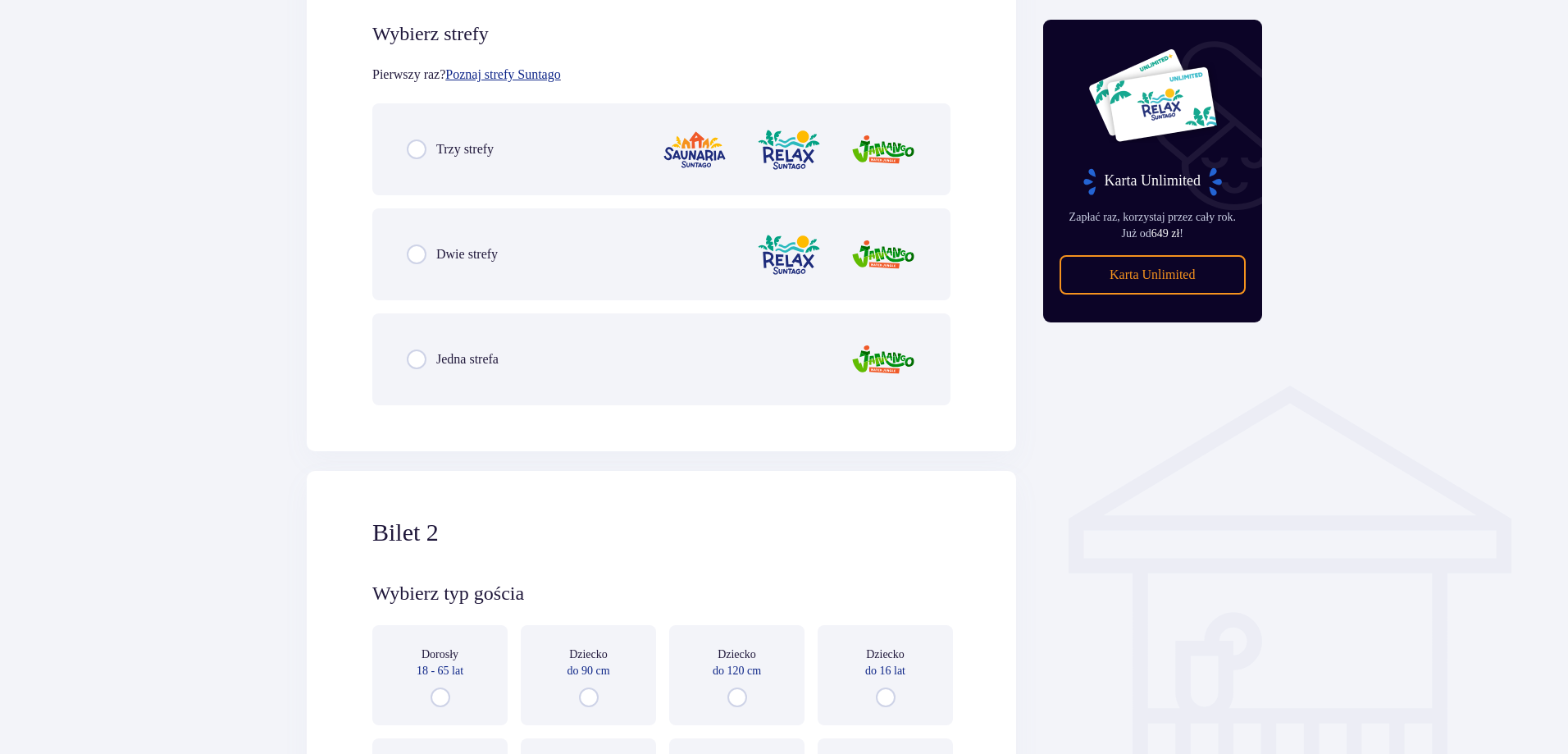
scroll to position [949, 0]
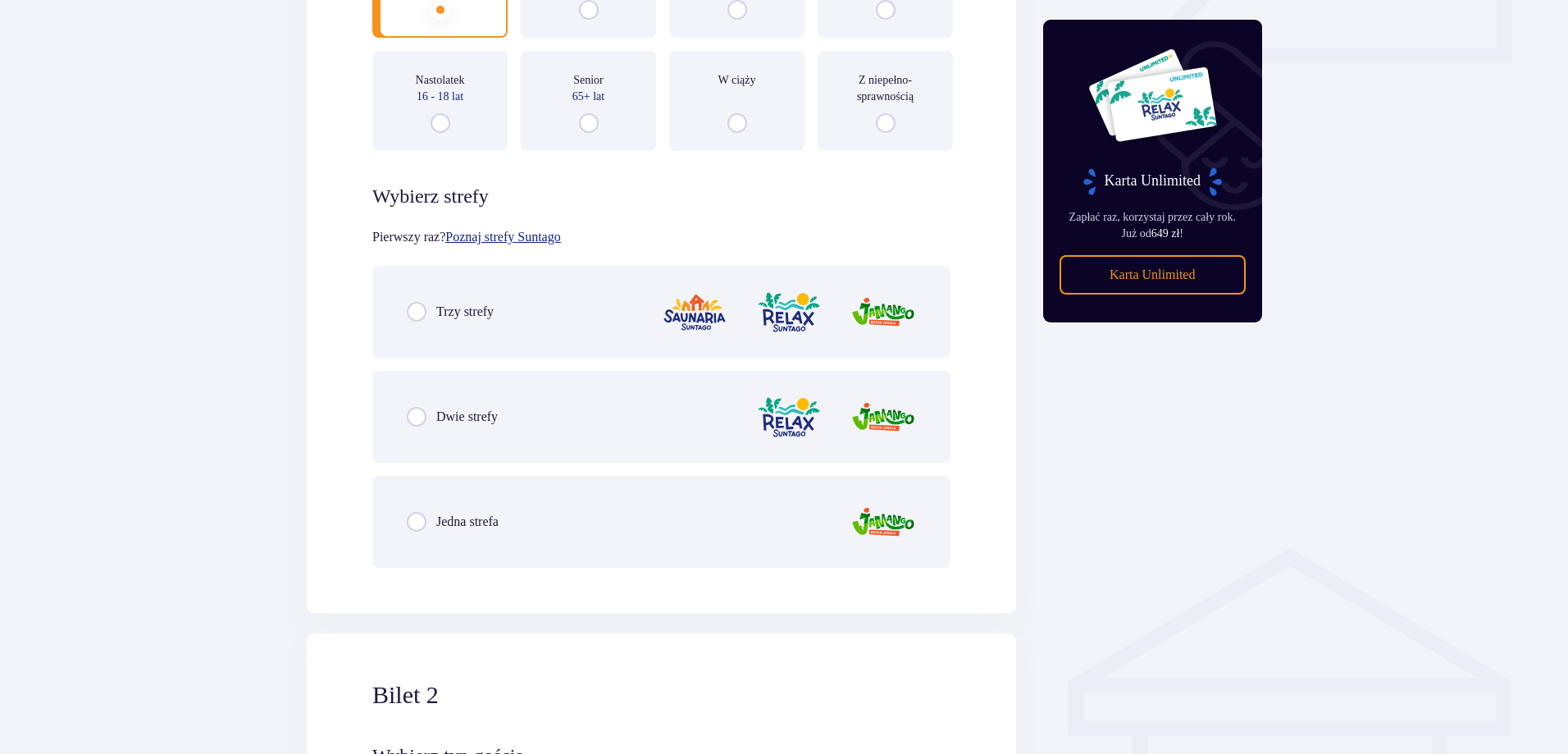
click at [469, 293] on div "Trzy strefy" at bounding box center [661, 311] width 578 height 92
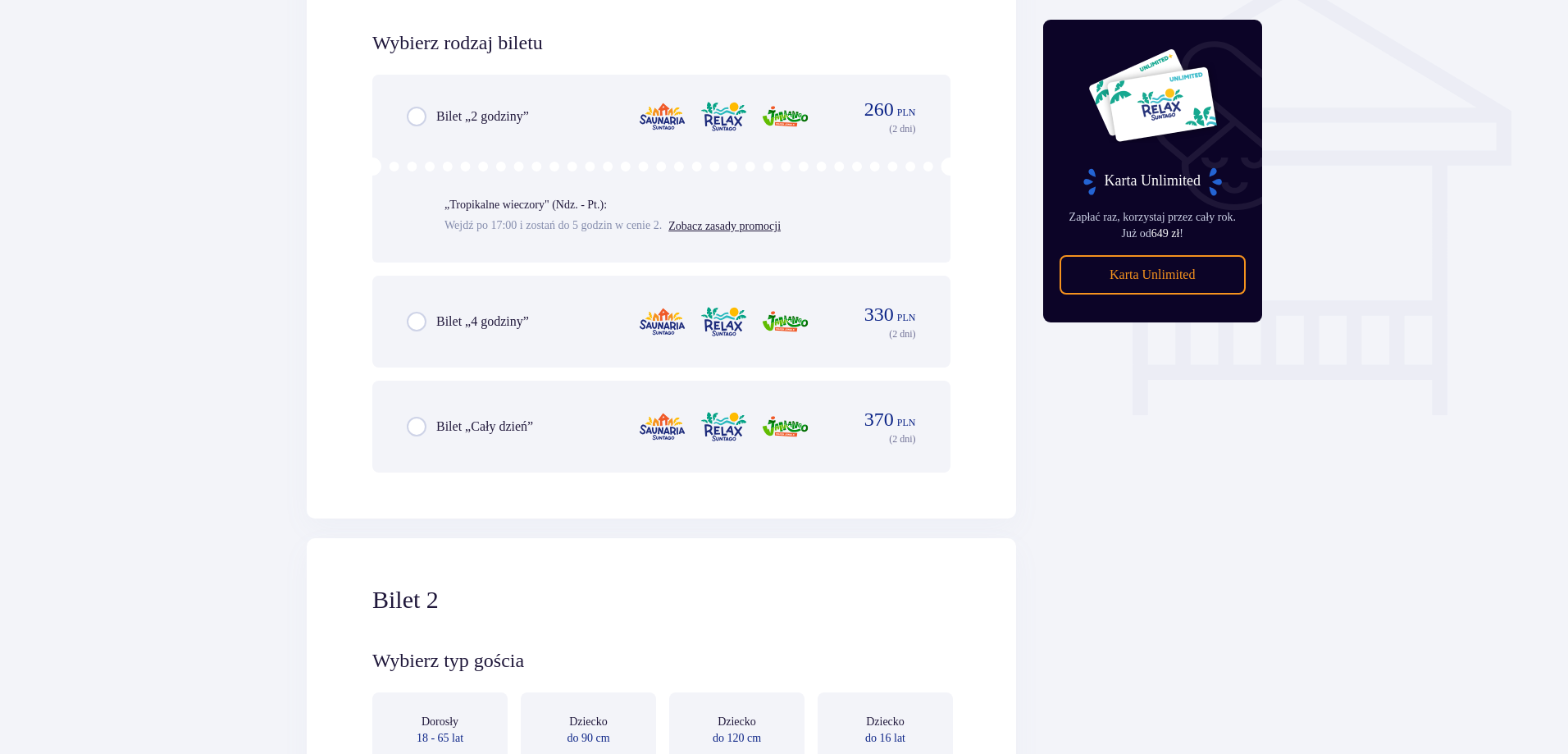
scroll to position [1365, 0]
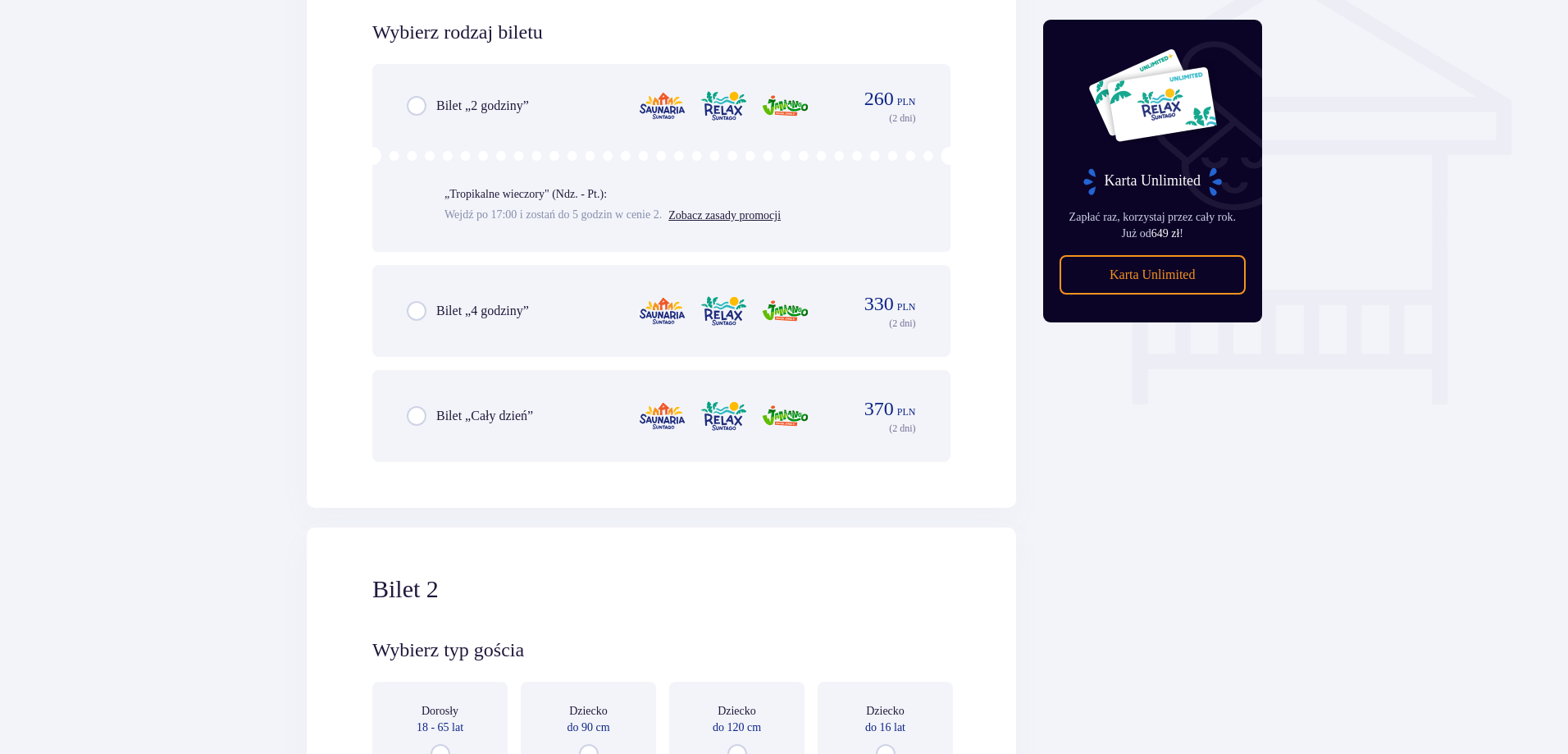
click at [481, 410] on p "Bilet „Cały dzień”" at bounding box center [485, 416] width 96 height 18
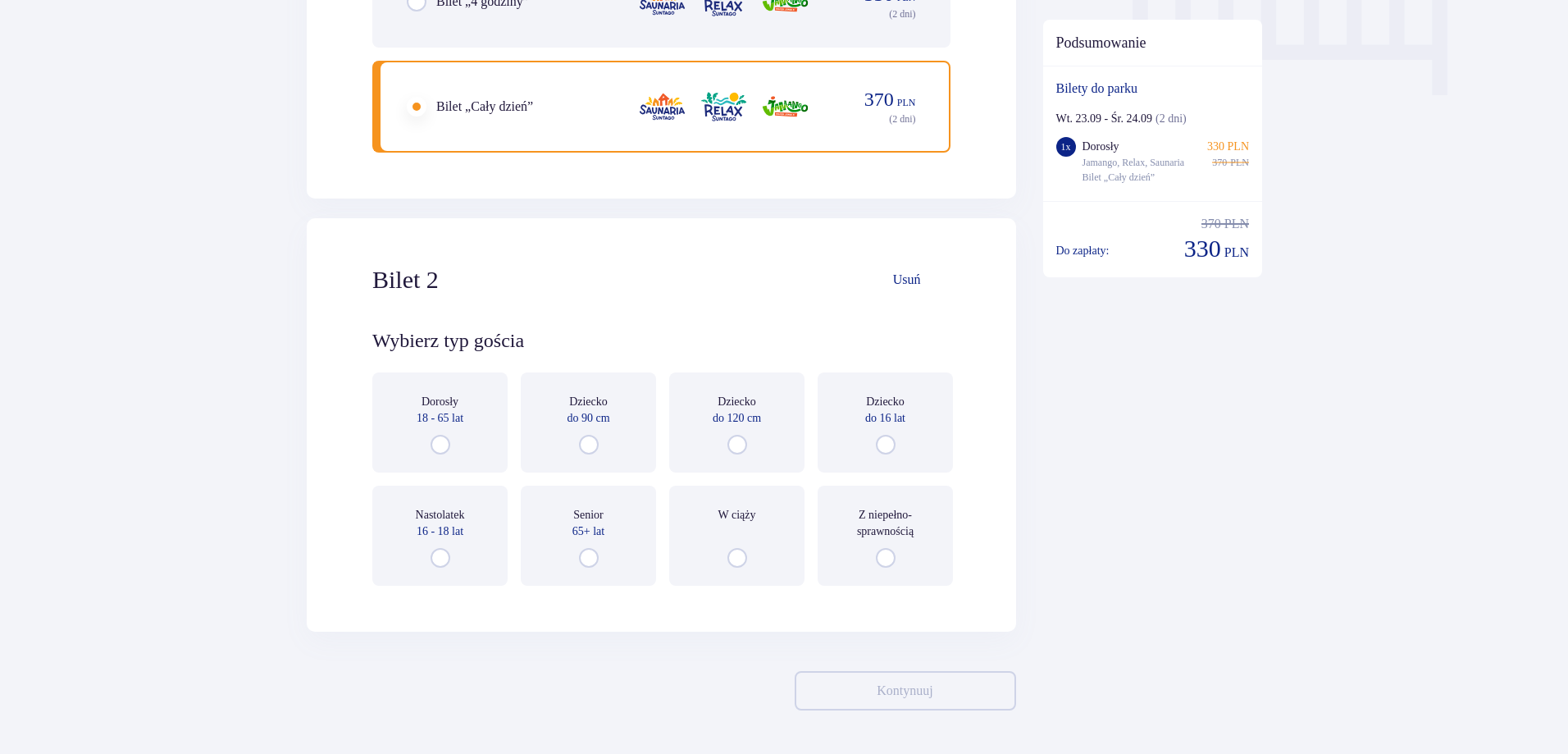
scroll to position [1730, 0]
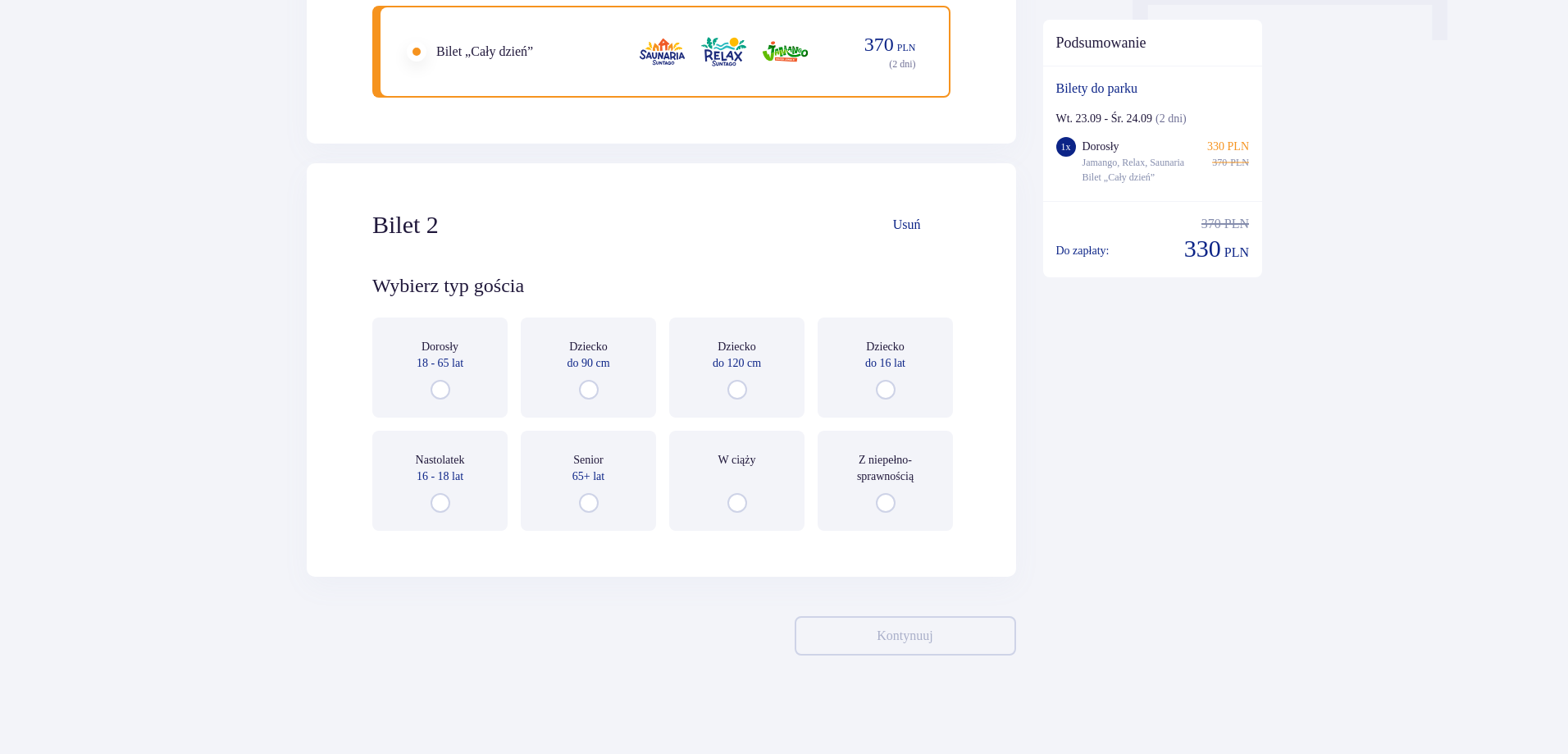
click at [462, 357] on p "18 - 65 lat" at bounding box center [439, 363] width 47 height 16
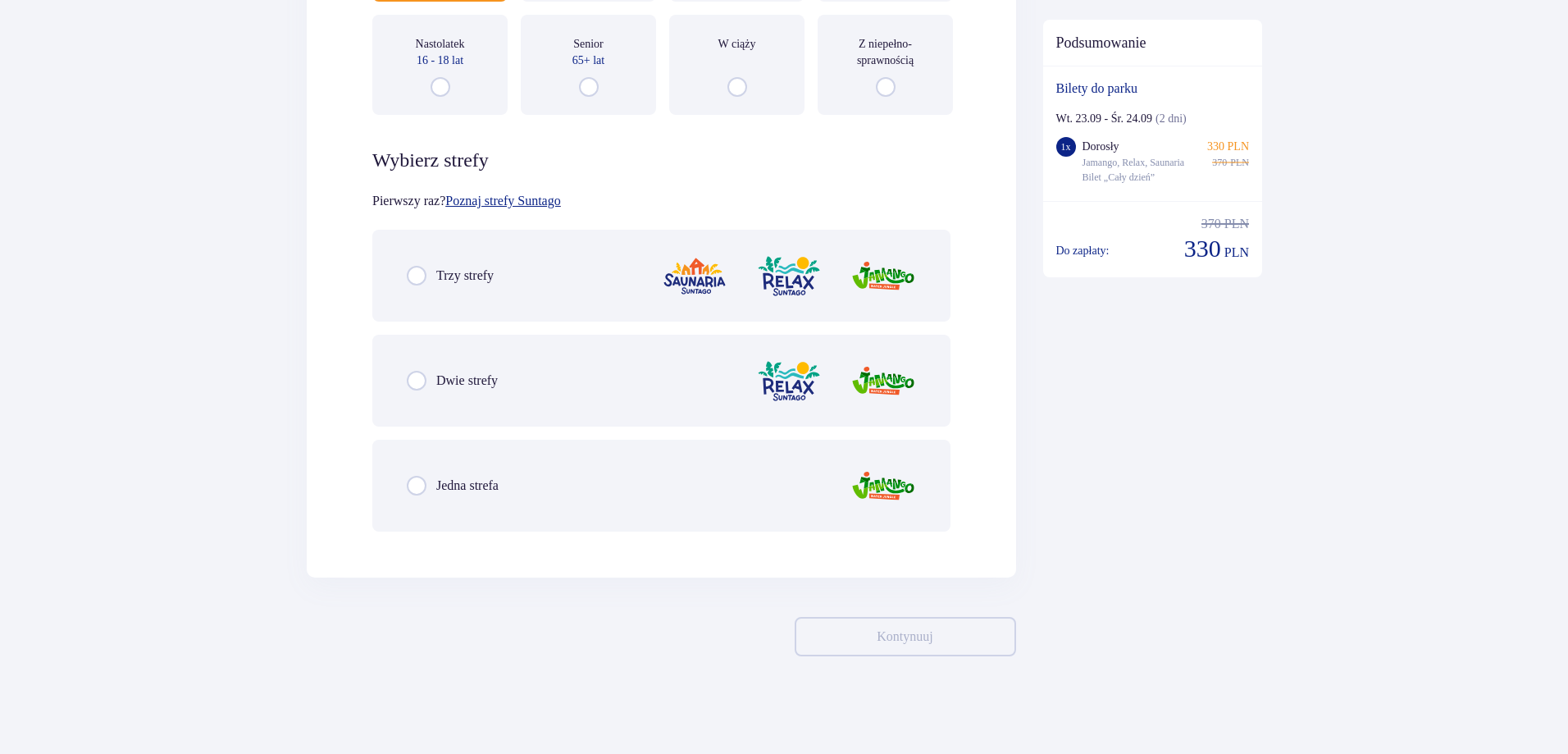
scroll to position [2146, 0]
click at [494, 267] on p "Trzy strefy" at bounding box center [465, 274] width 58 height 18
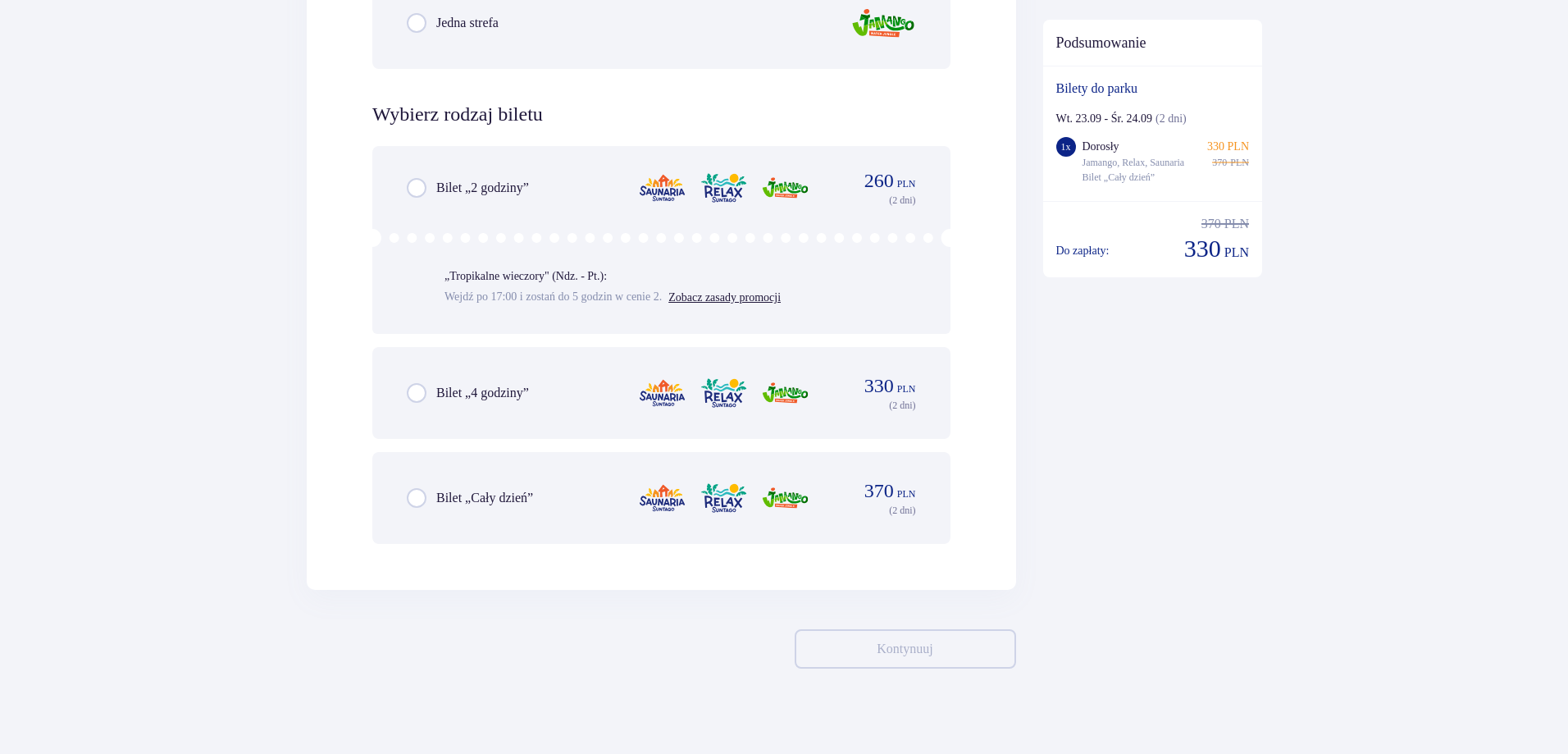
scroll to position [2621, 0]
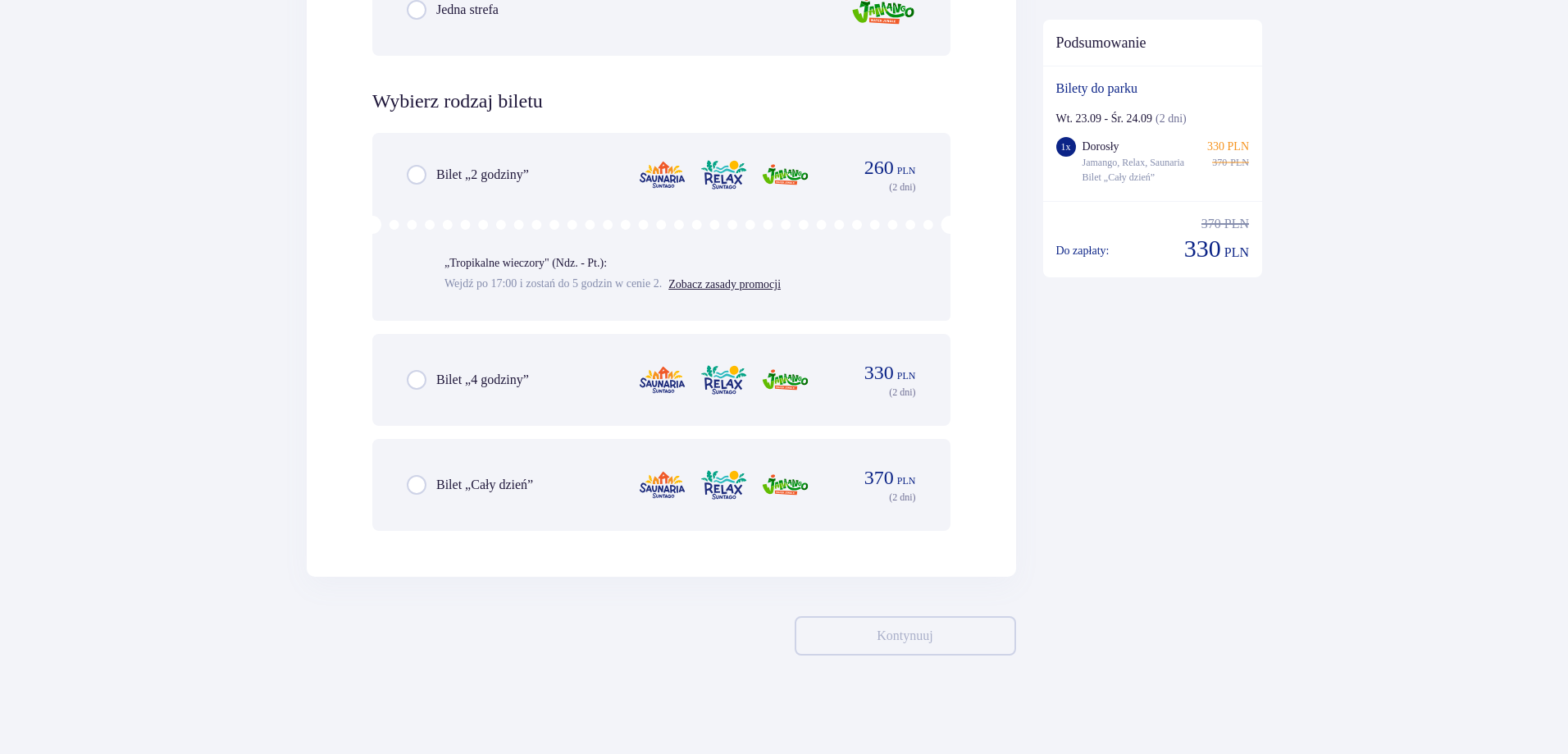
click at [502, 497] on div "Bilet „Cały dzień” 370 PLN ( 2 dni )" at bounding box center [661, 485] width 509 height 40
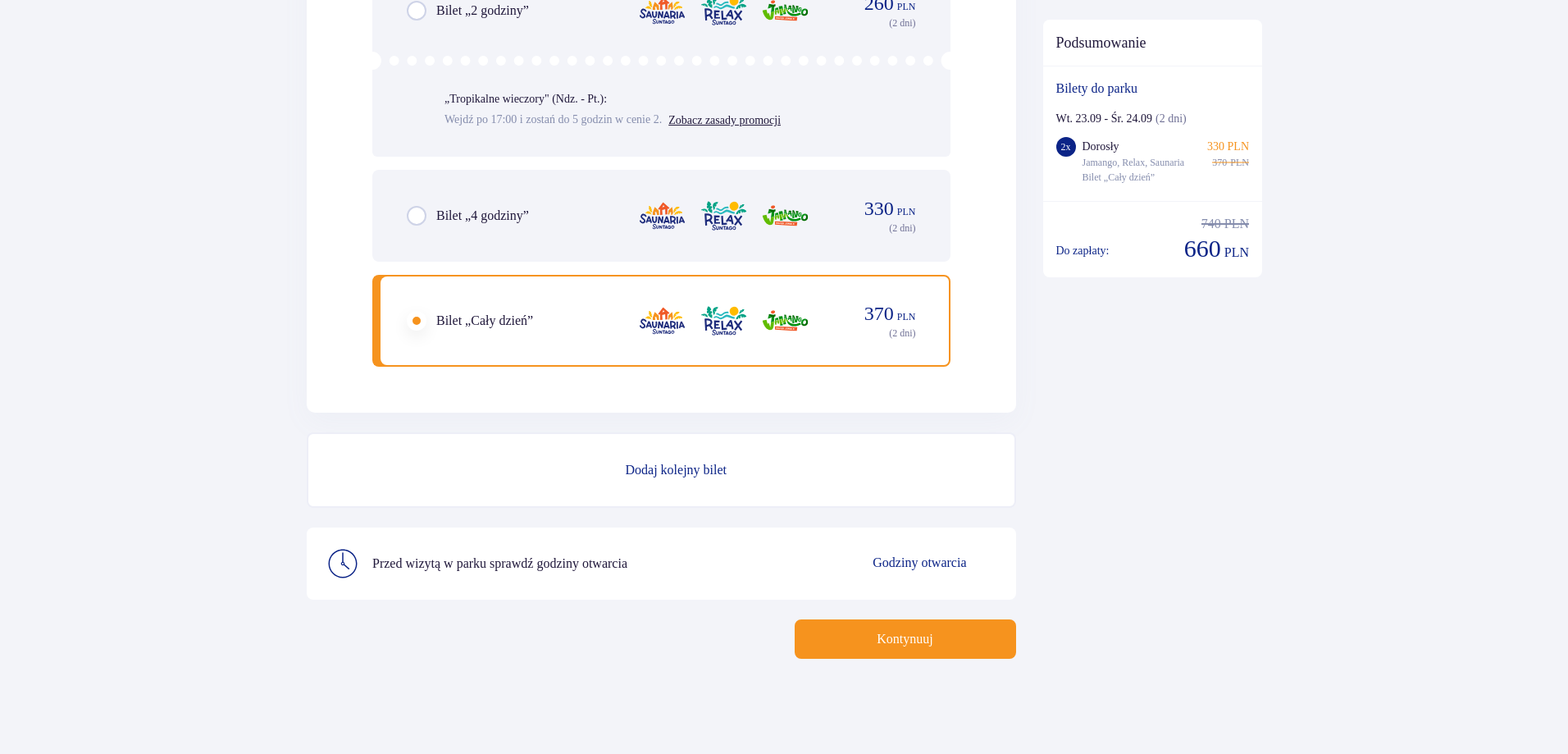
scroll to position [2788, 0]
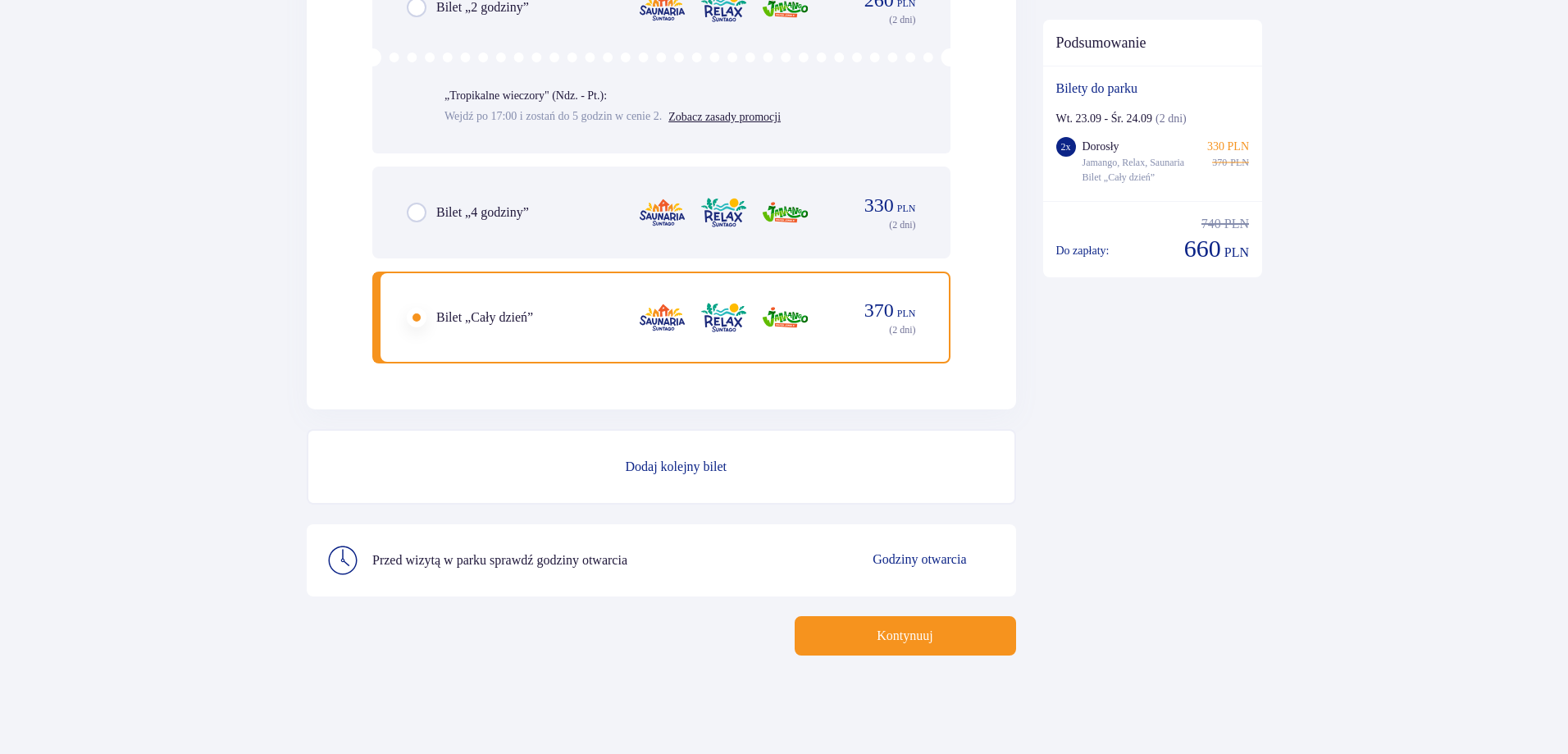
click at [920, 643] on p "Kontynuuj" at bounding box center [904, 636] width 56 height 18
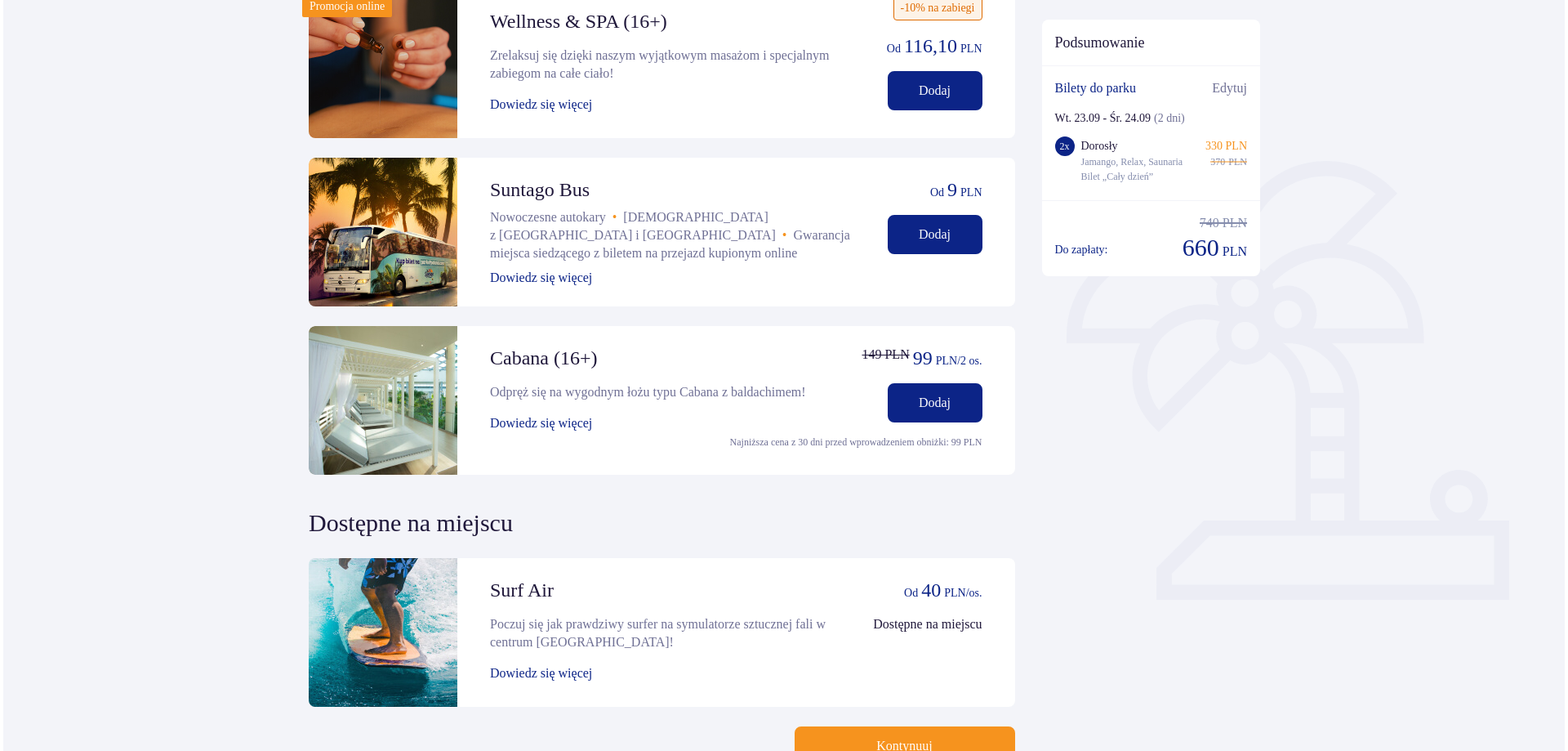
scroll to position [298, 0]
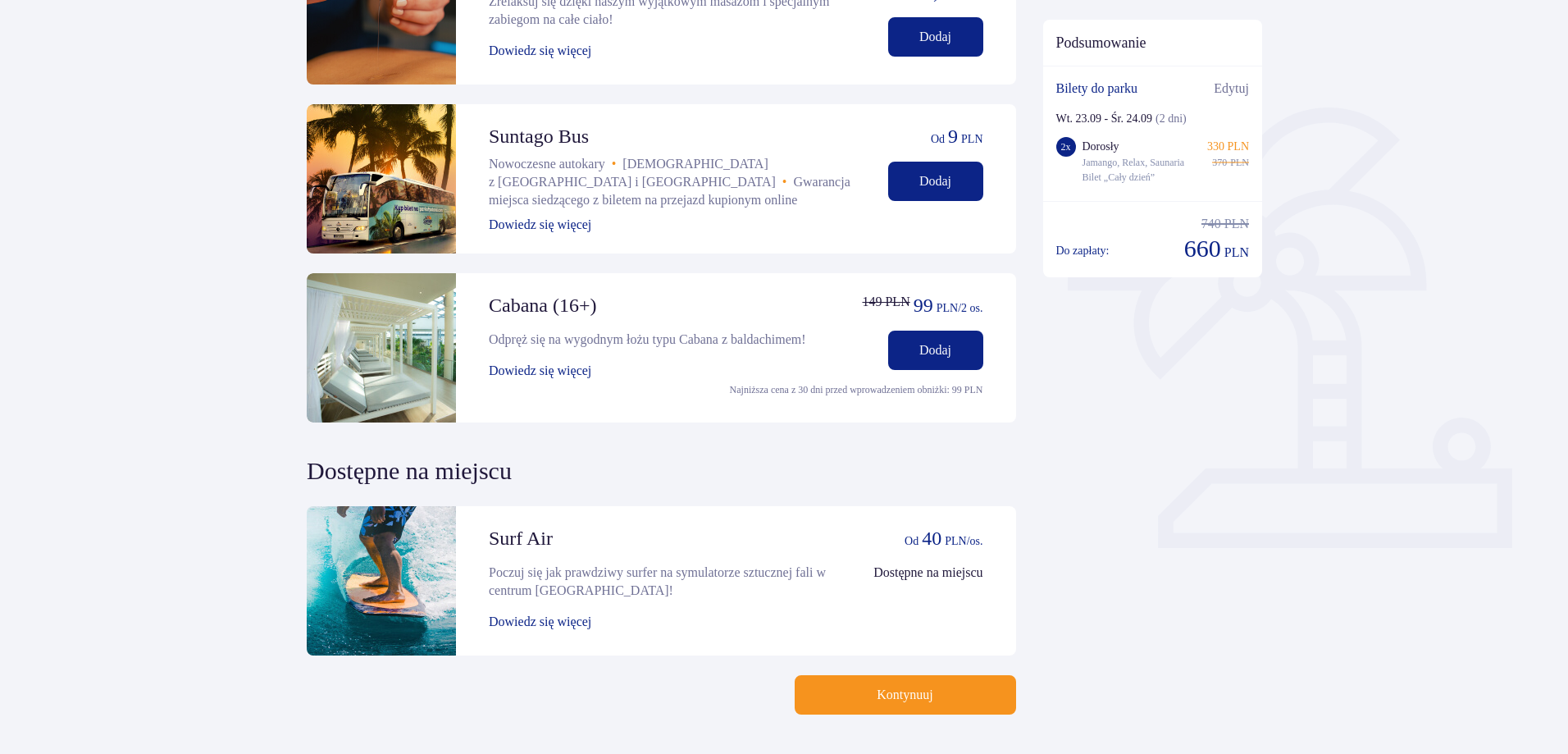
click at [566, 217] on button "Dowiedz się więcej" at bounding box center [540, 224] width 102 height 18
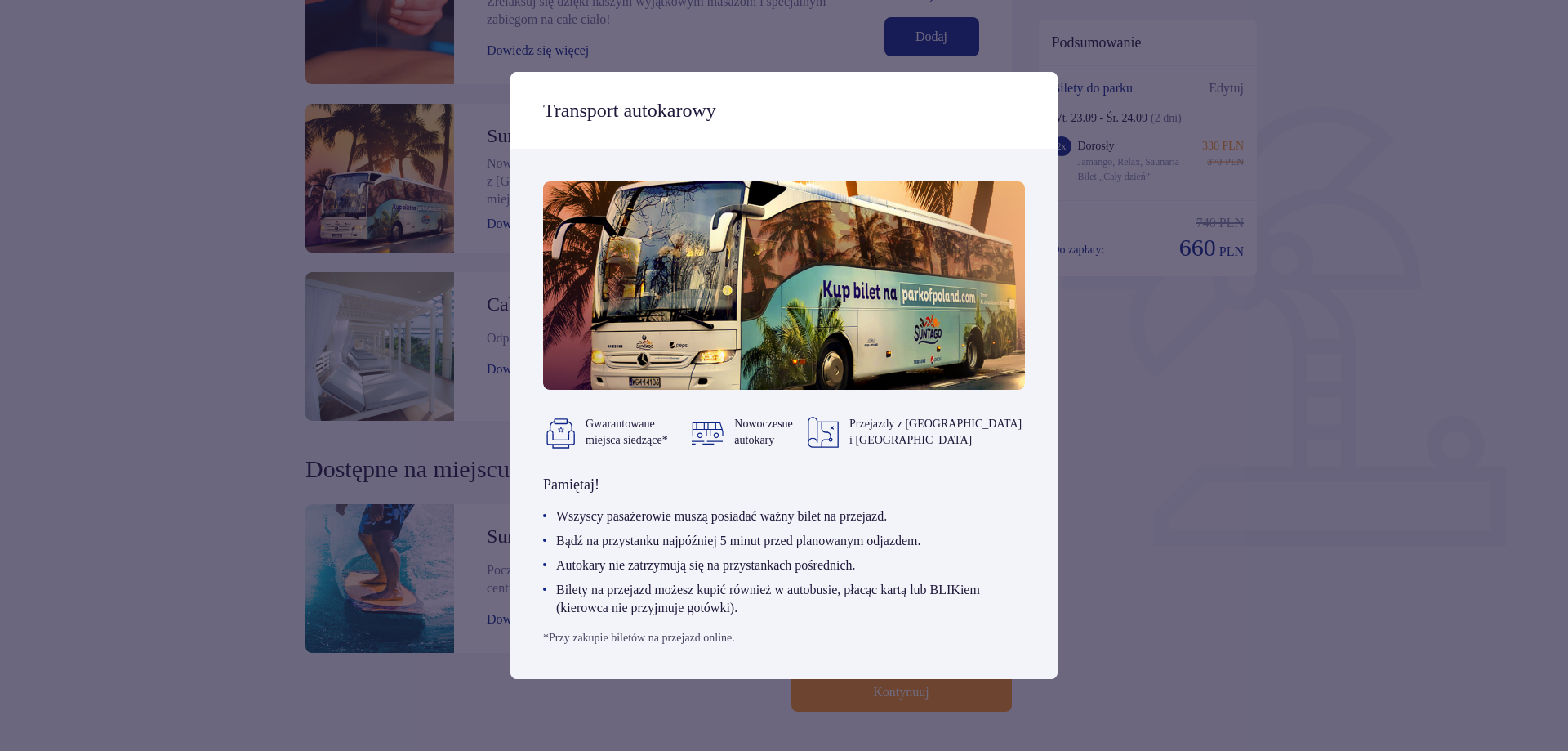
click at [114, 156] on div "Transport autokarowy Gwarantowane miejsca siedzące* Nowoczesne autokary Przejaz…" at bounding box center [784, 375] width 1568 height 751
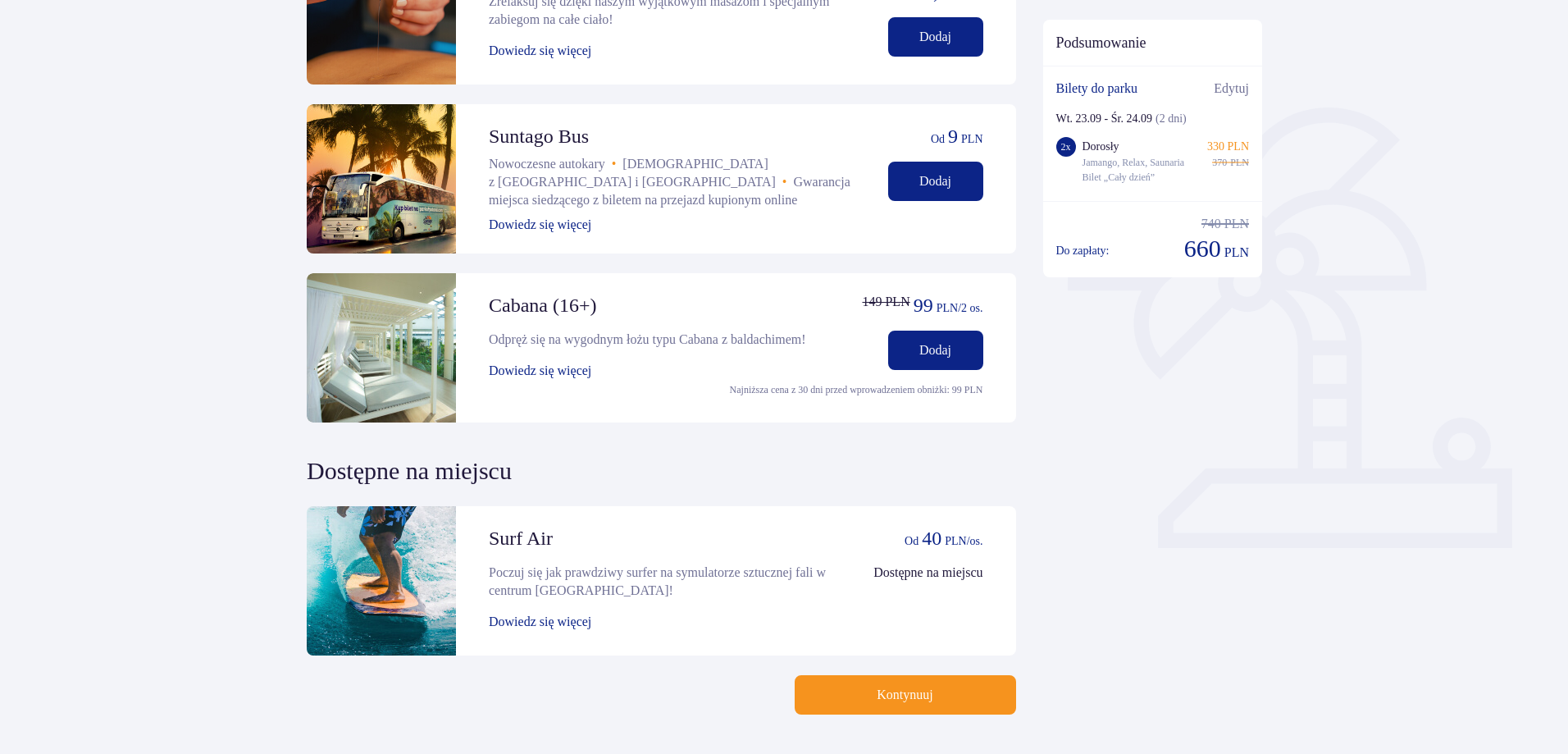
click at [584, 58] on button "Dowiedz się więcej" at bounding box center [540, 50] width 102 height 18
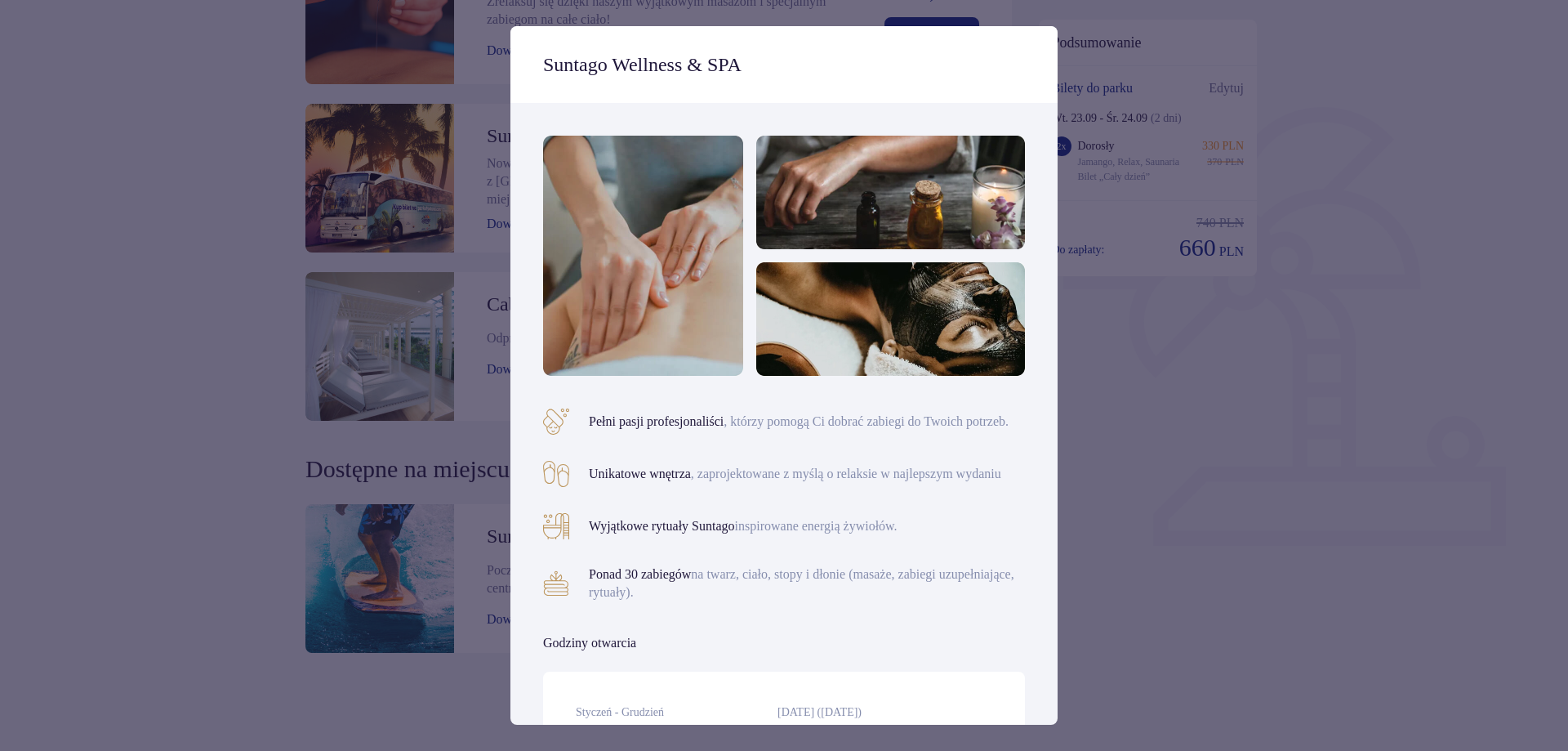
click at [1130, 448] on div "Suntago Wellness & SPA Pełni pasji profesjonaliści , którzy pomogą Ci dobrać za…" at bounding box center [784, 375] width 1568 height 751
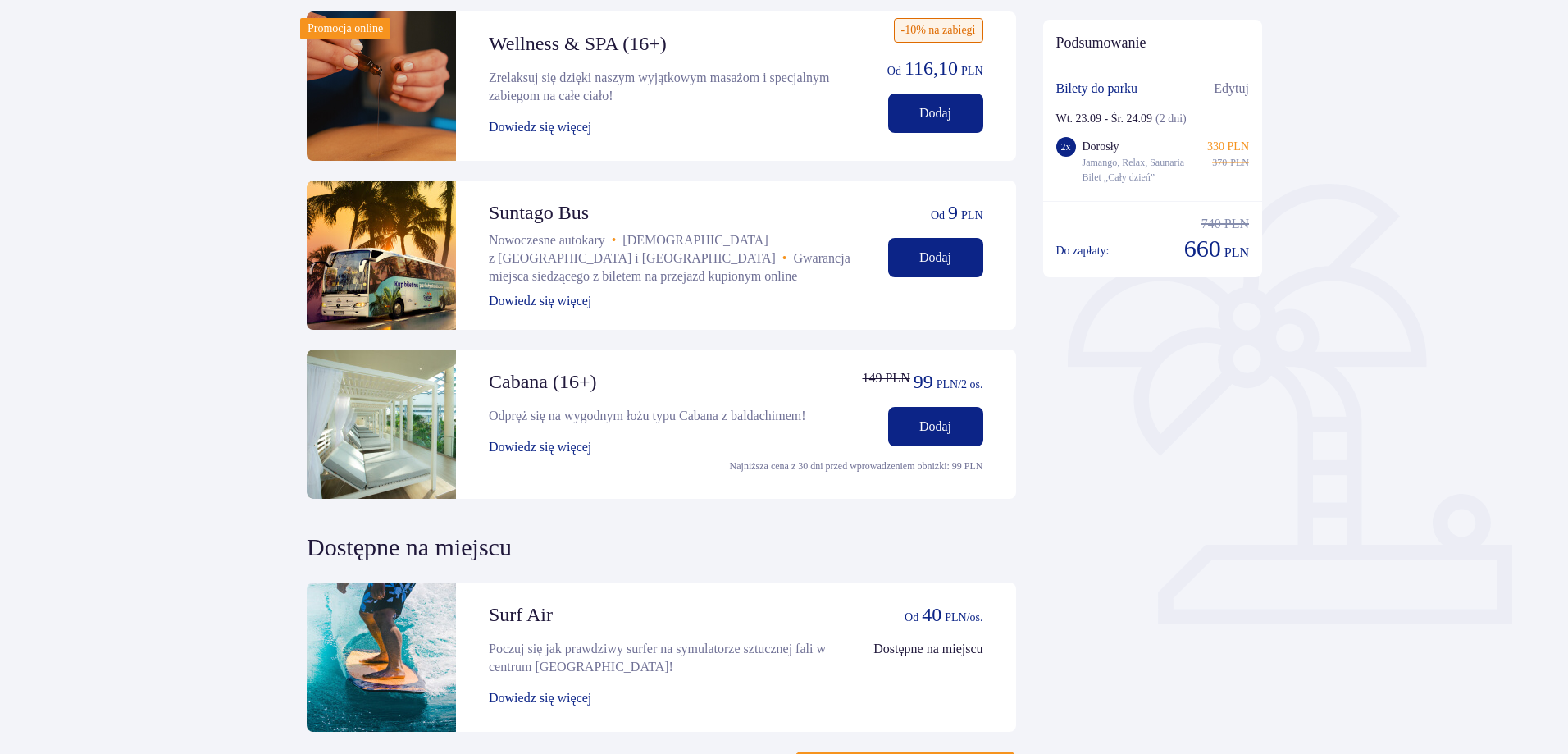
scroll to position [53, 0]
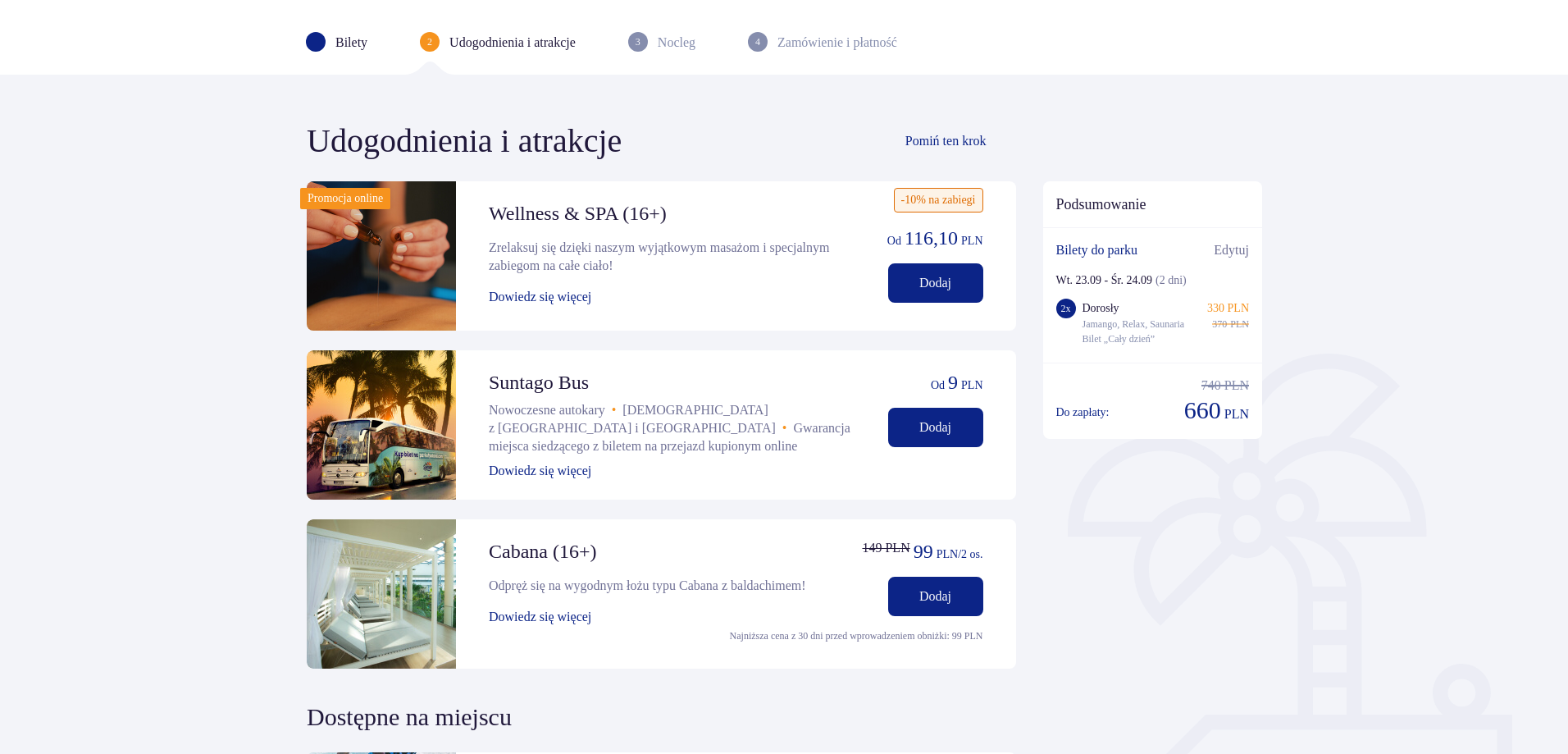
click at [936, 274] on p "Dodaj" at bounding box center [935, 283] width 32 height 18
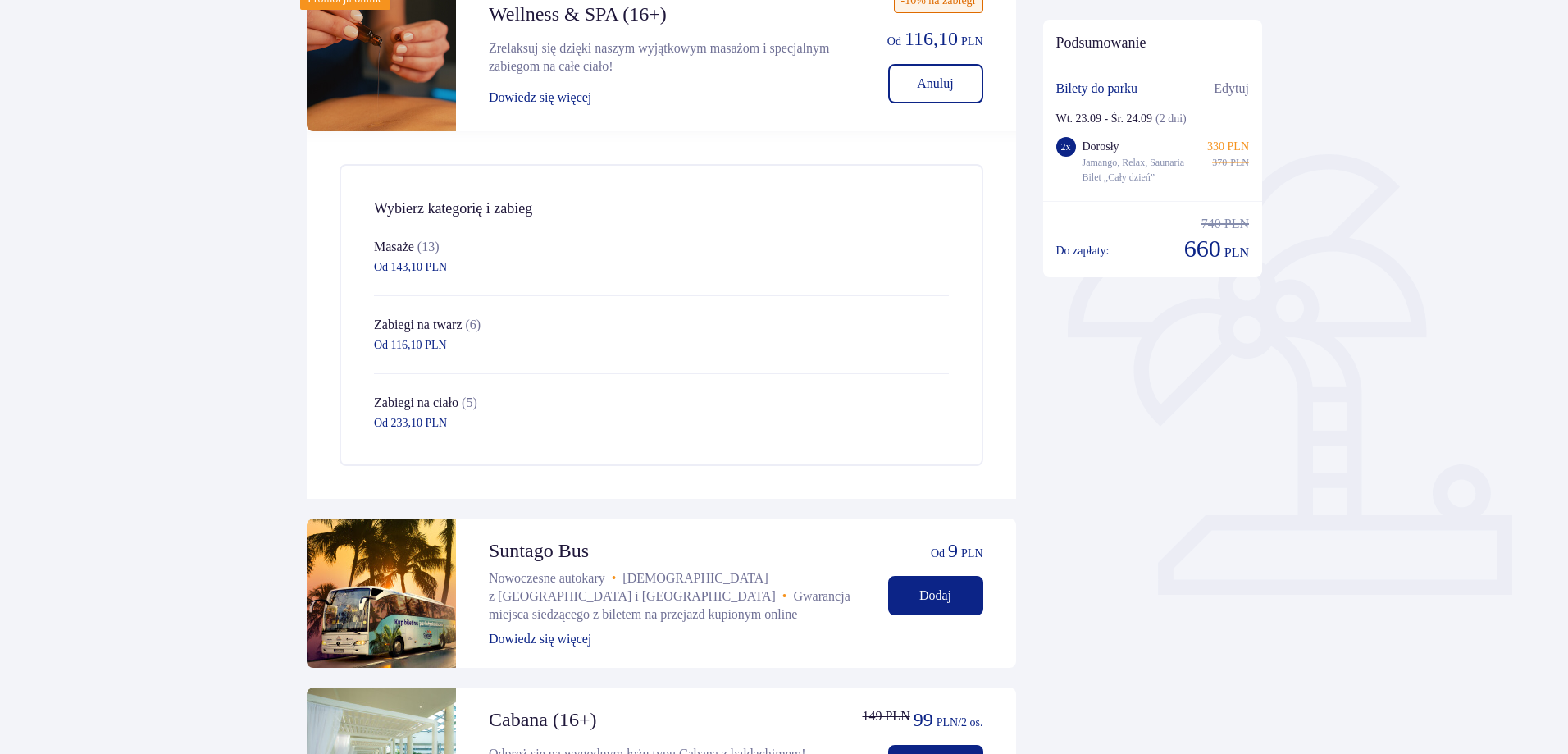
scroll to position [151, 0]
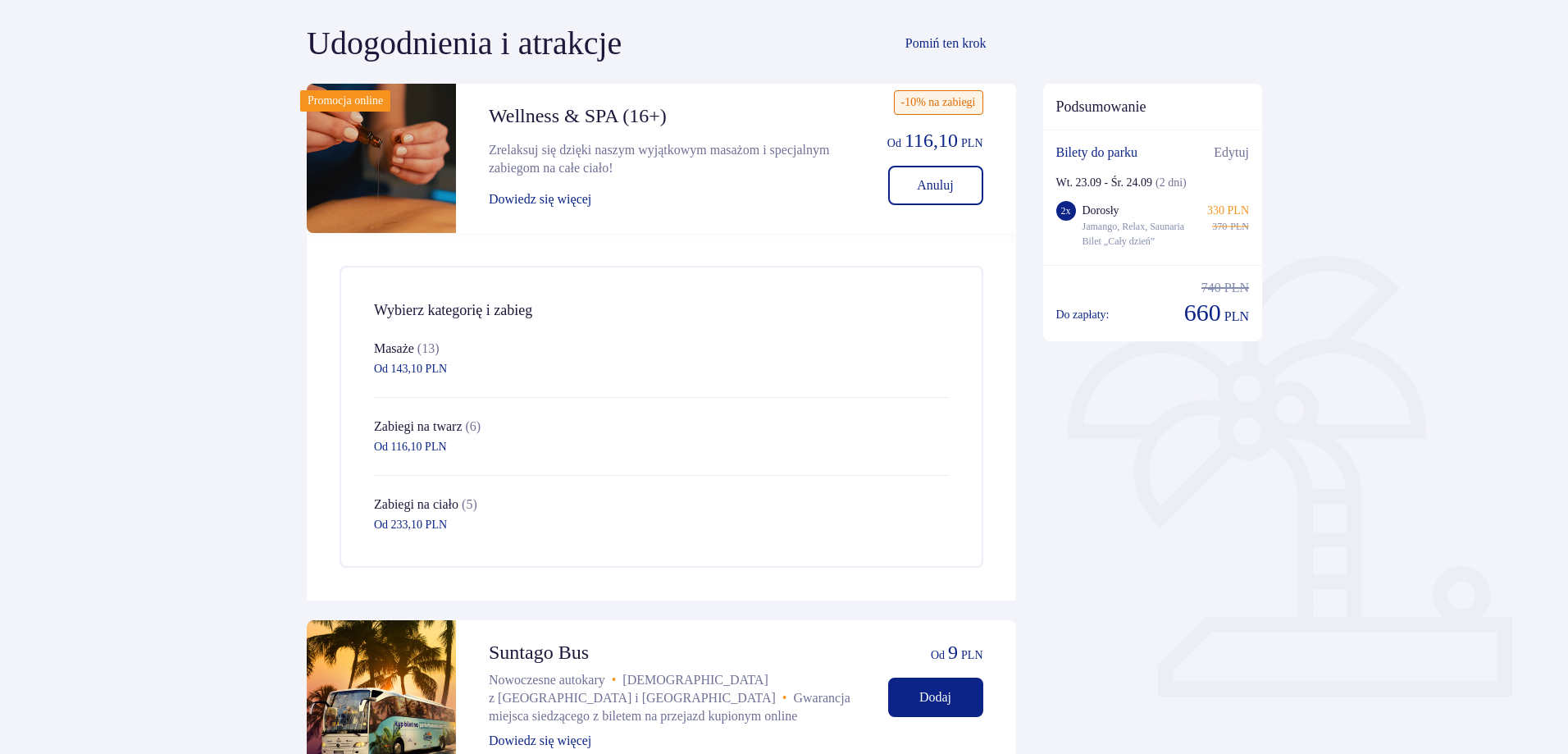
click at [935, 354] on span "button" at bounding box center [938, 349] width 19 height 19
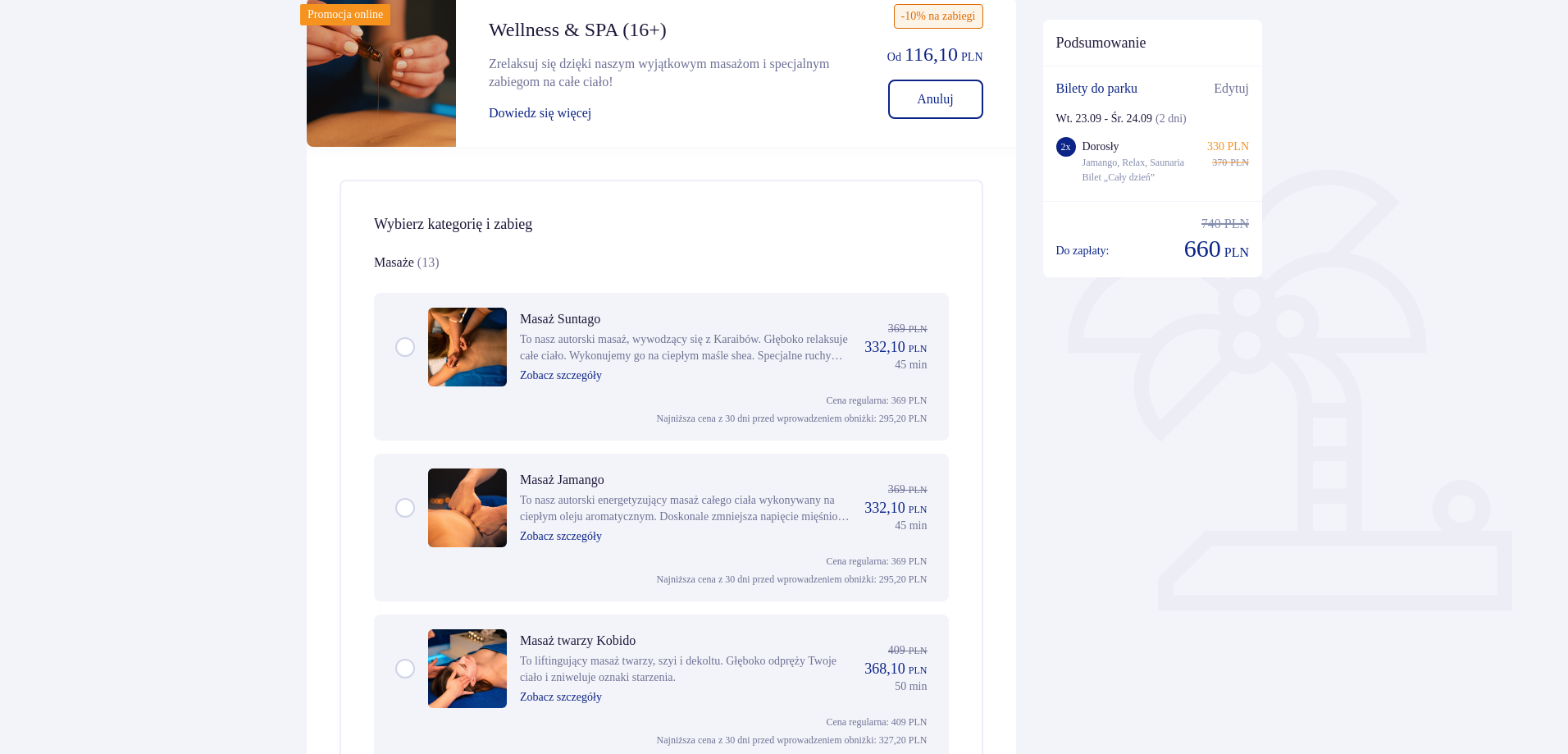
scroll to position [61, 0]
